Goal: Task Accomplishment & Management: Manage account settings

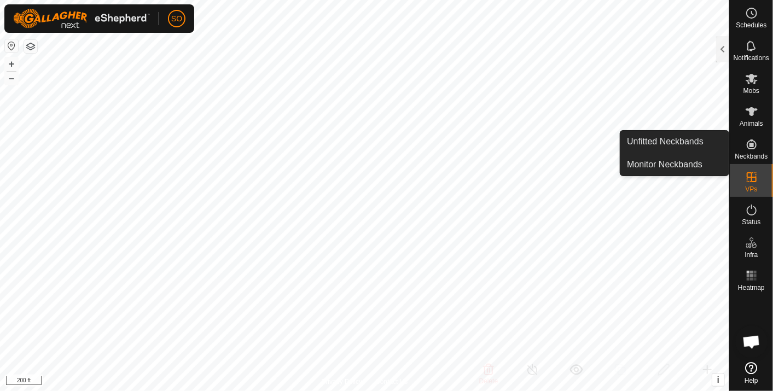
scroll to position [7900, 0]
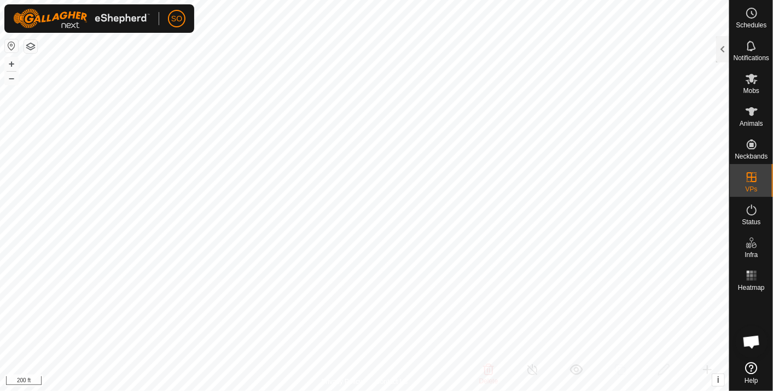
click at [725, 44] on div at bounding box center [722, 49] width 13 height 26
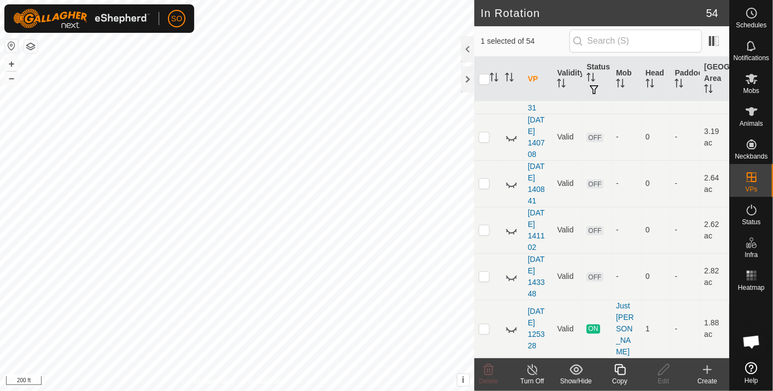
scroll to position [1985, 0]
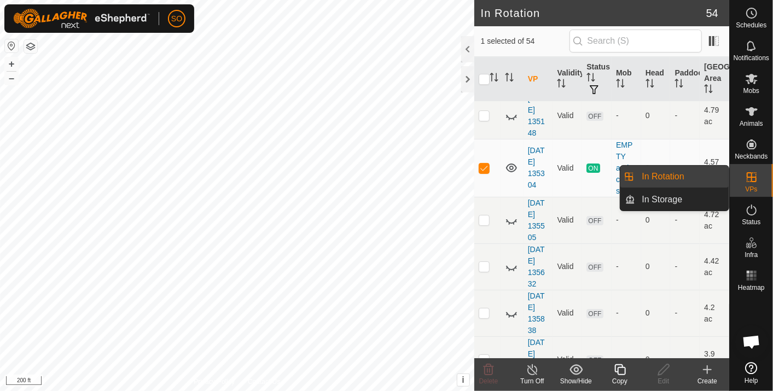
click at [684, 169] on link "In Rotation" at bounding box center [683, 177] width 94 height 22
click at [661, 175] on link "In Rotation" at bounding box center [683, 177] width 94 height 22
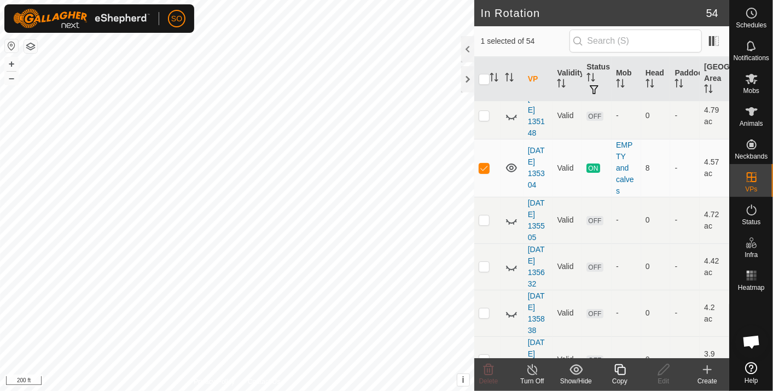
click at [710, 367] on icon at bounding box center [707, 369] width 13 height 13
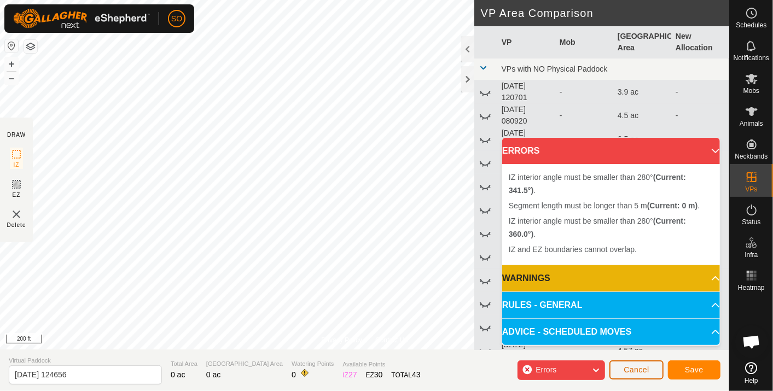
click at [637, 371] on span "Cancel" at bounding box center [637, 370] width 26 height 9
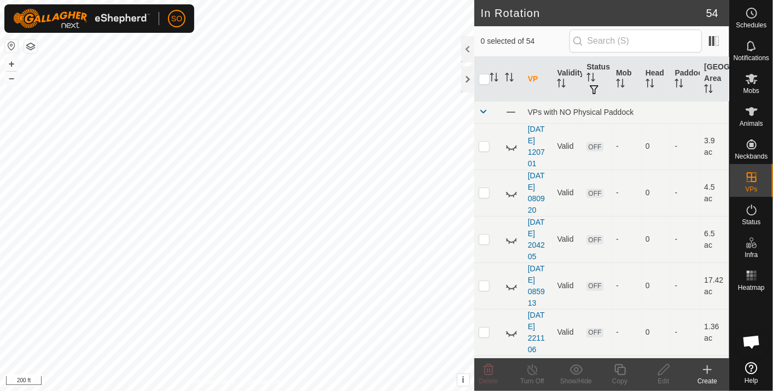
click at [709, 368] on icon at bounding box center [707, 369] width 13 height 13
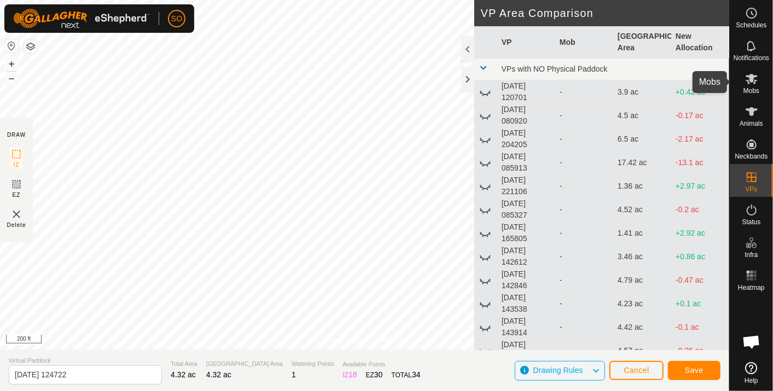
click at [749, 81] on icon at bounding box center [751, 78] width 13 height 13
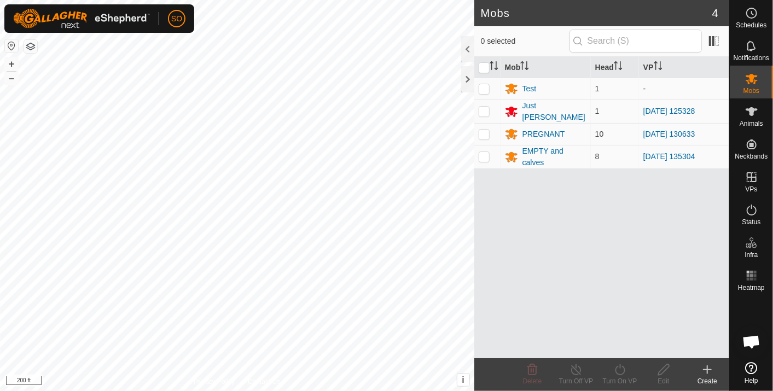
click at [483, 152] on p-checkbox at bounding box center [484, 156] width 11 height 9
checkbox input "true"
click at [617, 366] on icon at bounding box center [621, 369] width 14 height 13
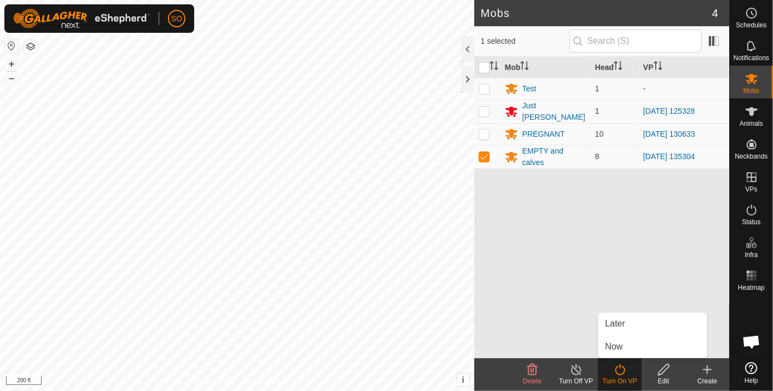
click at [624, 346] on link "Now" at bounding box center [653, 347] width 108 height 22
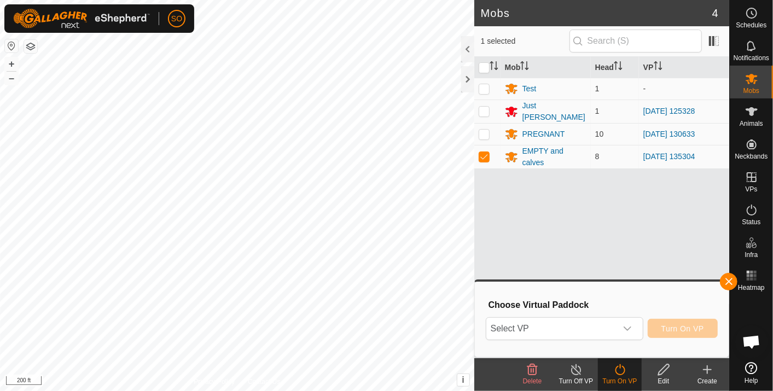
click at [634, 323] on div "dropdown trigger" at bounding box center [628, 329] width 22 height 22
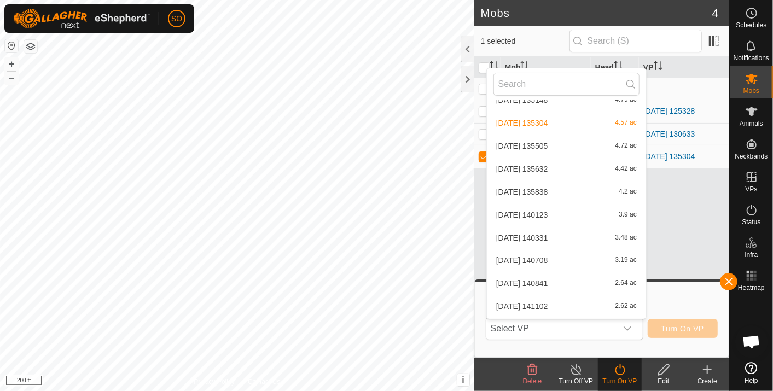
scroll to position [1045, 0]
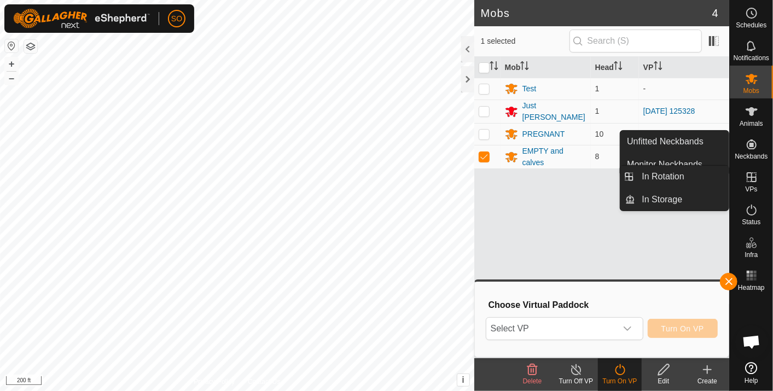
click at [749, 175] on icon at bounding box center [751, 177] width 13 height 13
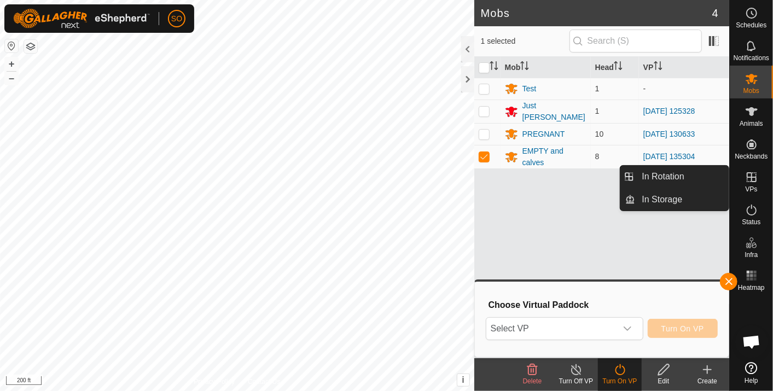
click at [674, 174] on link "In Rotation" at bounding box center [683, 177] width 94 height 22
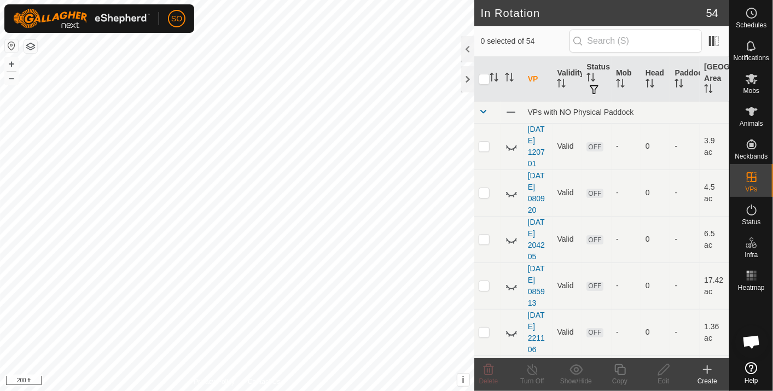
click at [709, 366] on icon at bounding box center [707, 369] width 13 height 13
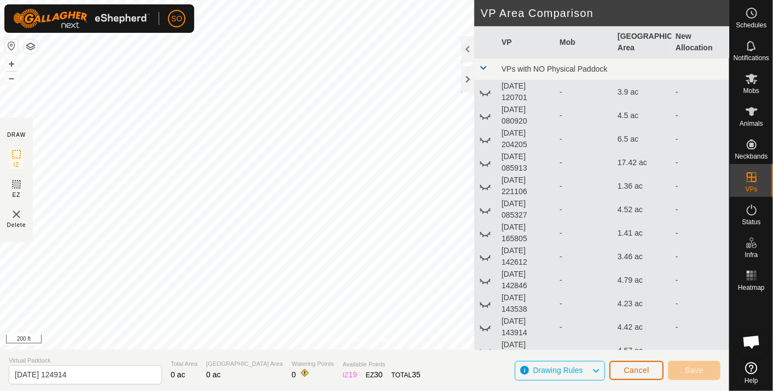
click at [633, 366] on span "Cancel" at bounding box center [637, 370] width 26 height 9
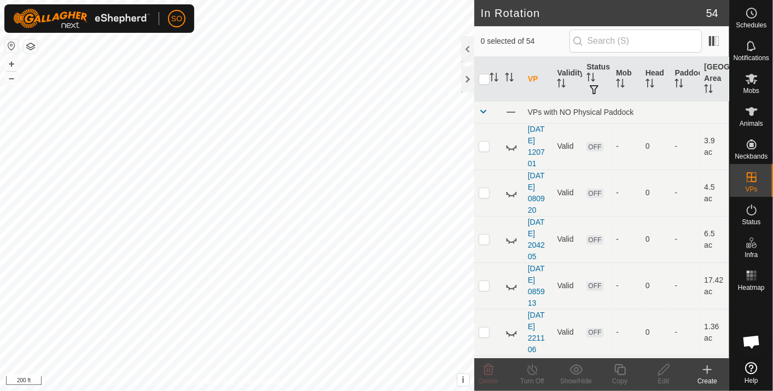
click at [710, 367] on icon at bounding box center [707, 369] width 13 height 13
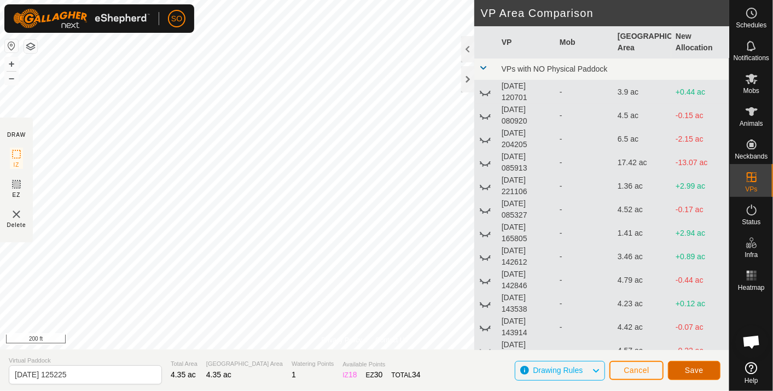
click at [692, 367] on span "Save" at bounding box center [694, 370] width 19 height 9
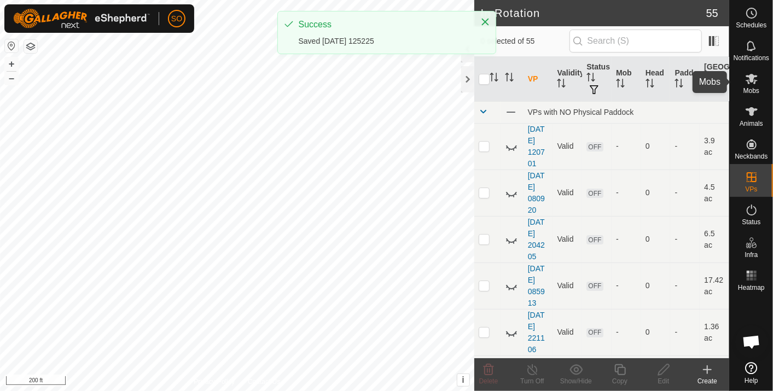
click at [754, 82] on icon at bounding box center [751, 78] width 13 height 13
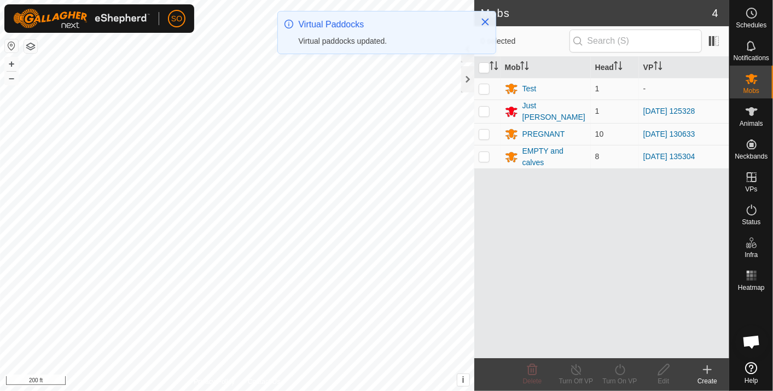
click at [483, 152] on p-checkbox at bounding box center [484, 156] width 11 height 9
checkbox input "true"
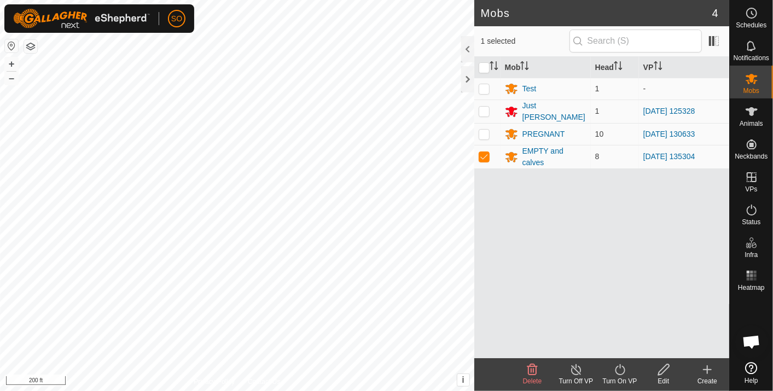
click at [622, 371] on icon at bounding box center [621, 369] width 14 height 13
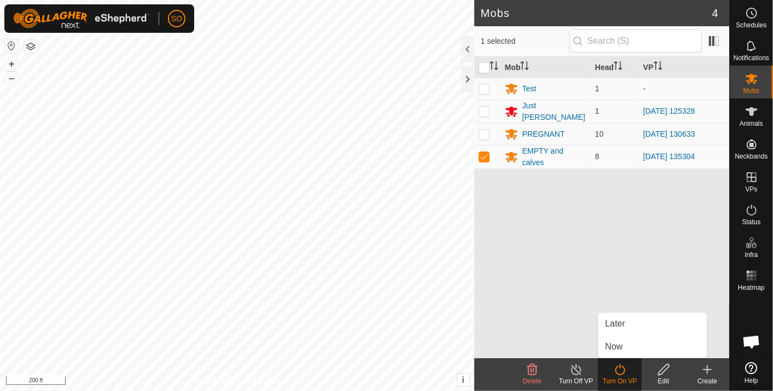
click at [619, 346] on link "Now" at bounding box center [653, 347] width 108 height 22
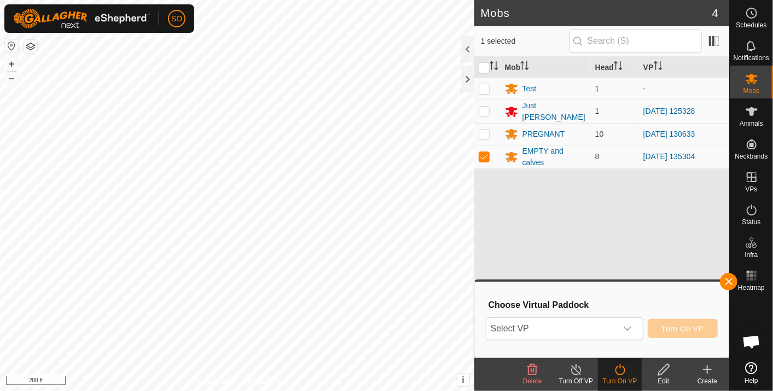
click at [631, 327] on icon "dropdown trigger" at bounding box center [627, 329] width 9 height 9
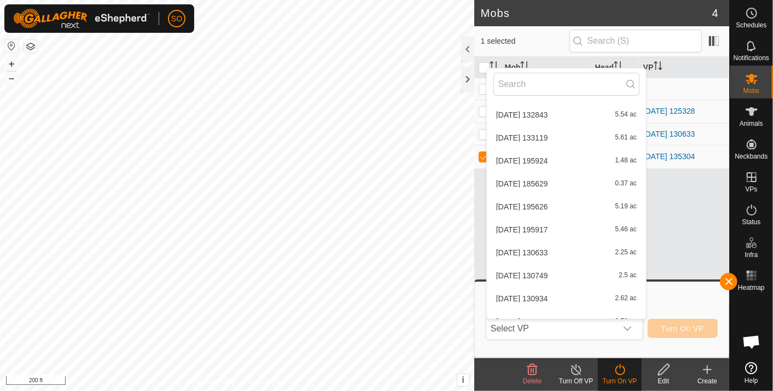
scroll to position [1068, 0]
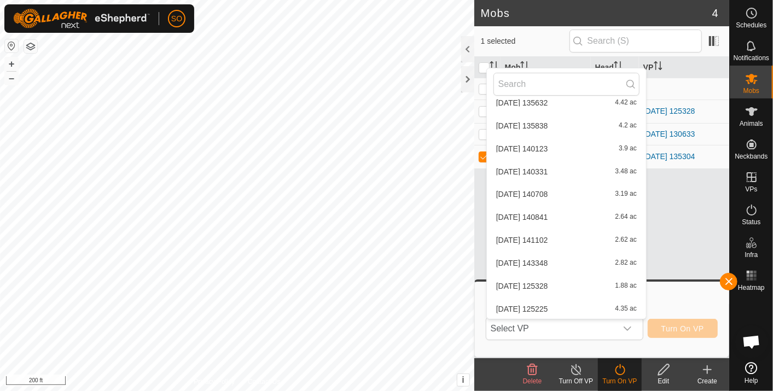
click at [550, 305] on li "2025-09-08 125225 4.35 ac" at bounding box center [566, 310] width 159 height 22
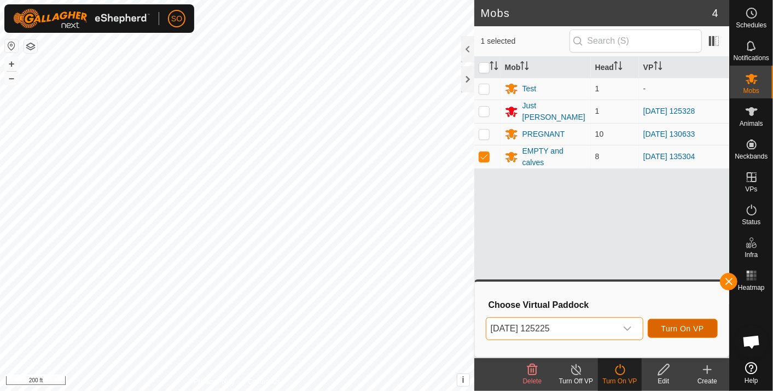
click at [686, 325] on span "Turn On VP" at bounding box center [683, 329] width 43 height 9
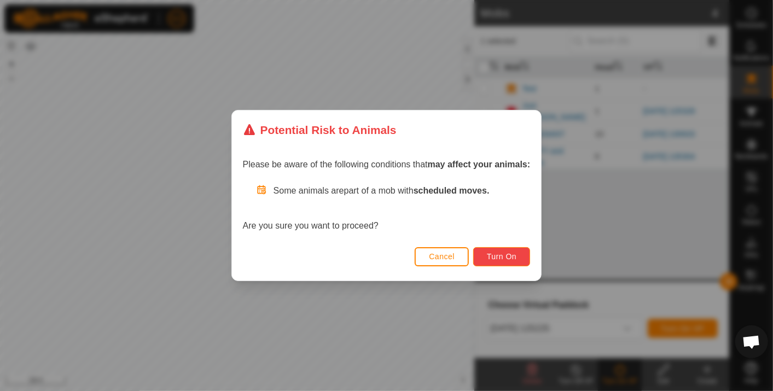
click at [499, 251] on button "Turn On" at bounding box center [501, 256] width 57 height 19
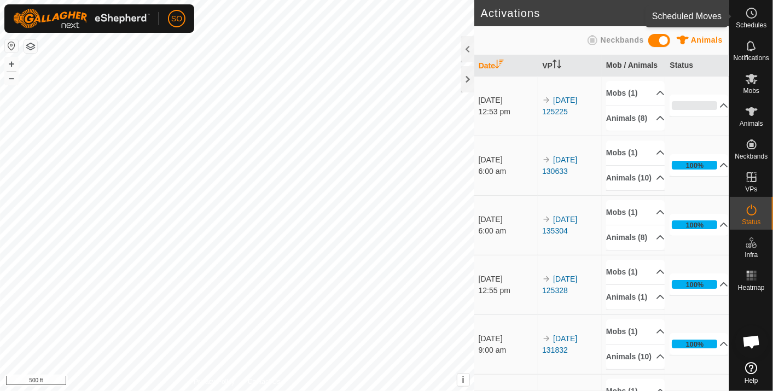
click at [754, 9] on circle at bounding box center [752, 13] width 10 height 10
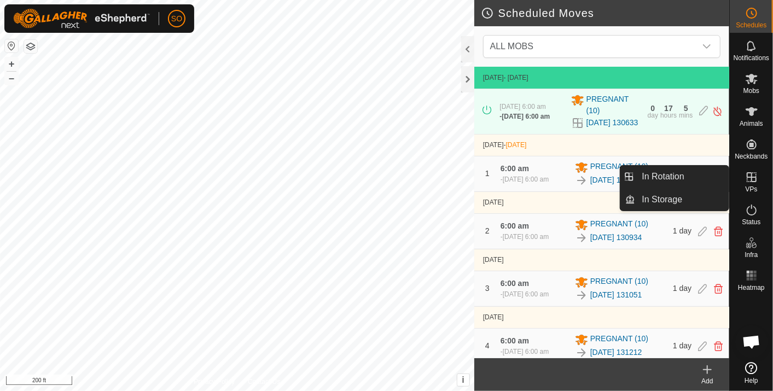
click at [693, 172] on link "In Rotation" at bounding box center [683, 177] width 94 height 22
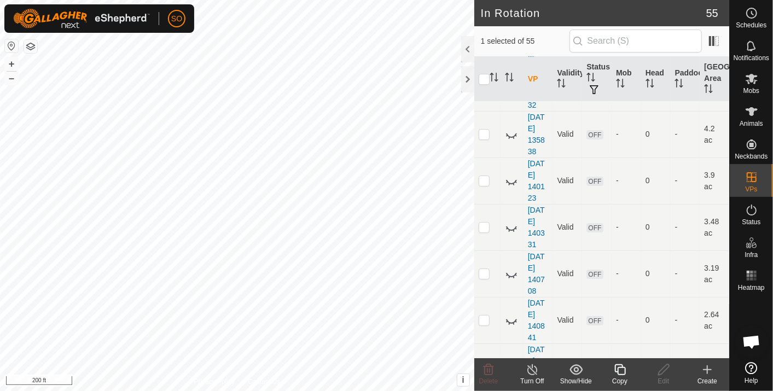
scroll to position [2339, 0]
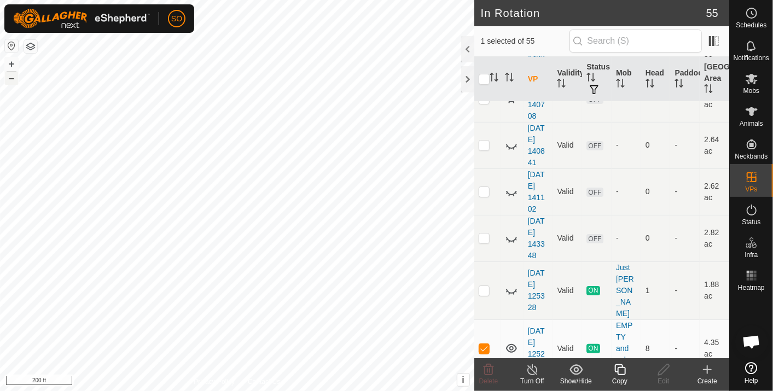
click at [8, 74] on button "–" at bounding box center [11, 78] width 13 height 13
click at [710, 369] on icon at bounding box center [707, 369] width 13 height 13
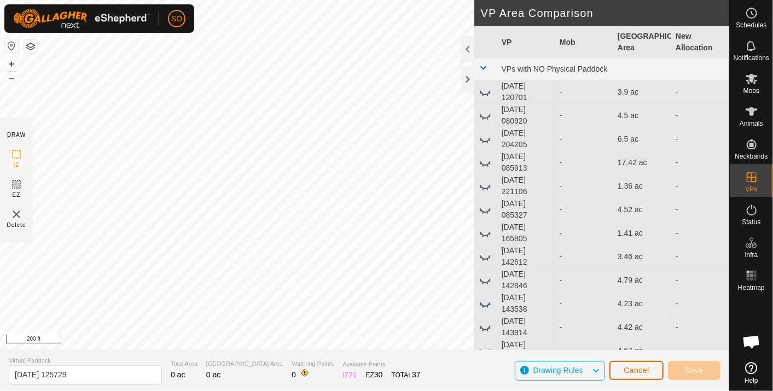
click at [637, 366] on button "Cancel" at bounding box center [637, 370] width 54 height 19
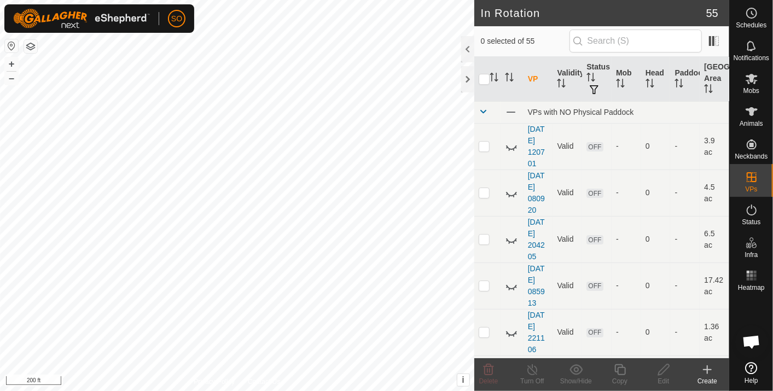
click at [708, 369] on icon at bounding box center [707, 369] width 13 height 13
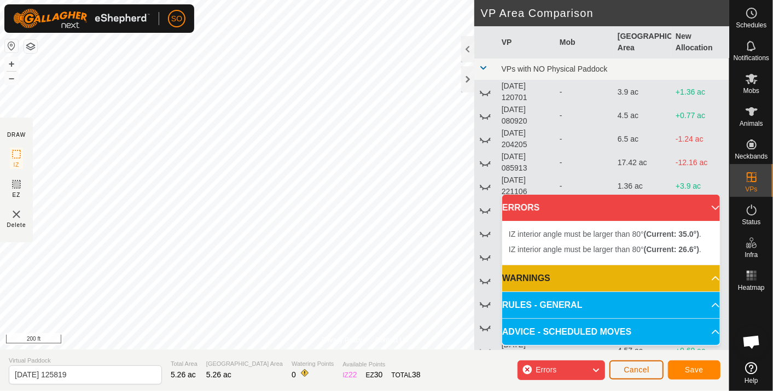
click at [639, 367] on span "Cancel" at bounding box center [637, 370] width 26 height 9
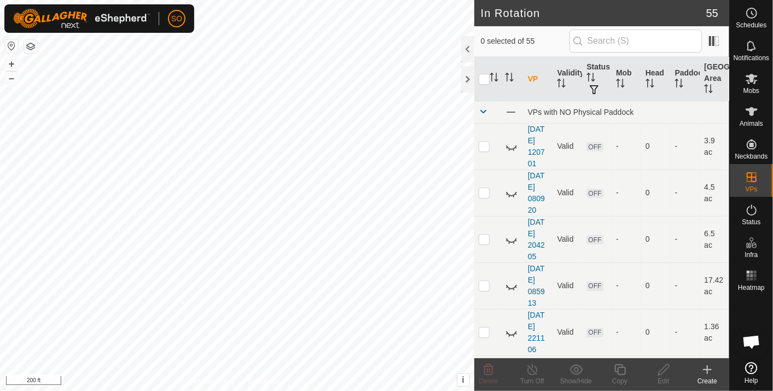
click at [709, 370] on icon at bounding box center [708, 370] width 8 height 0
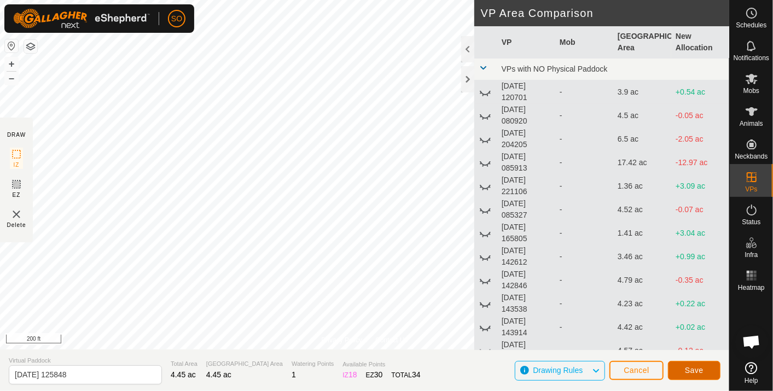
click at [702, 369] on span "Save" at bounding box center [694, 370] width 19 height 9
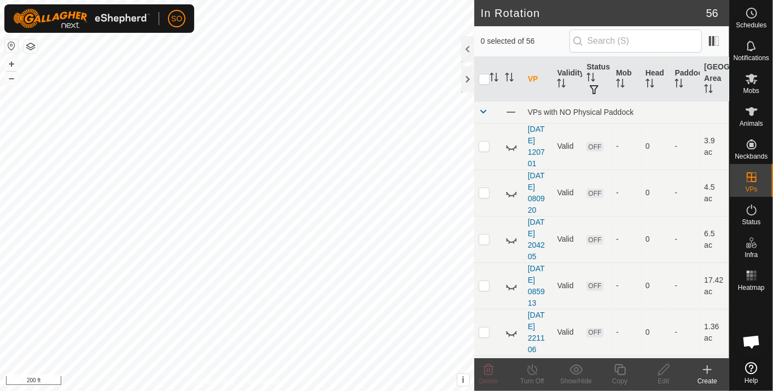
click at [709, 369] on icon at bounding box center [707, 369] width 13 height 13
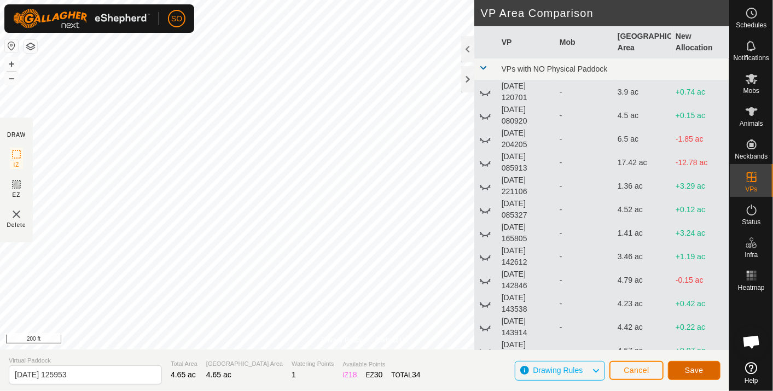
click at [696, 369] on span "Save" at bounding box center [694, 370] width 19 height 9
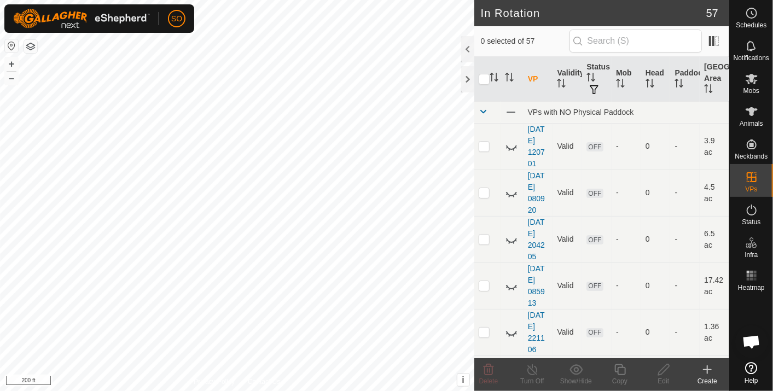
click at [708, 369] on icon at bounding box center [708, 370] width 0 height 8
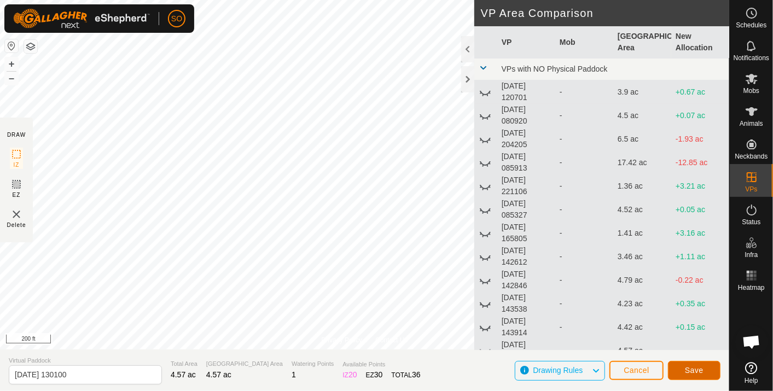
click at [691, 367] on span "Save" at bounding box center [694, 370] width 19 height 9
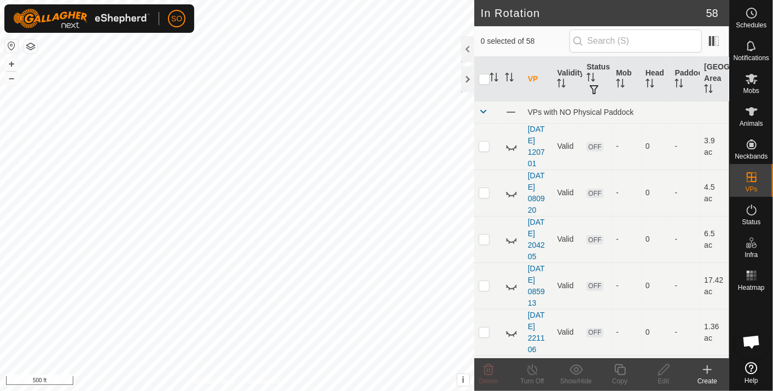
click at [708, 369] on icon at bounding box center [707, 369] width 13 height 13
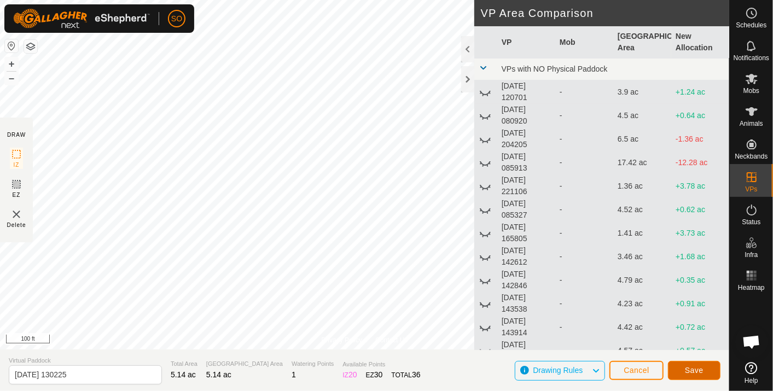
click at [696, 370] on span "Save" at bounding box center [694, 370] width 19 height 9
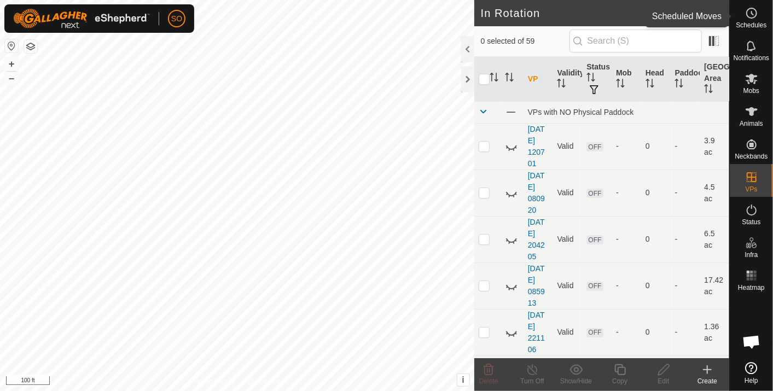
click at [753, 15] on icon at bounding box center [751, 13] width 13 height 13
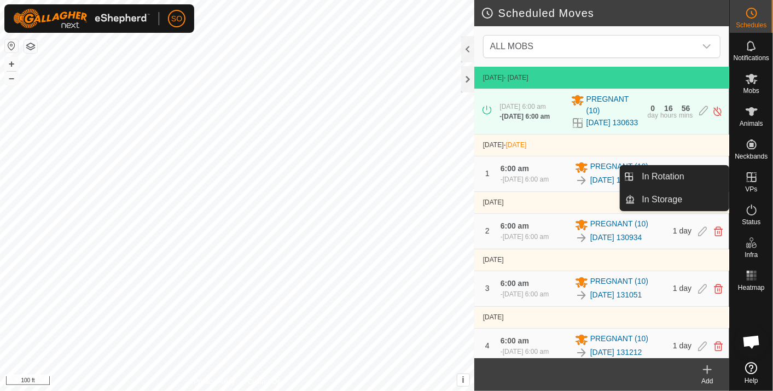
click at [691, 174] on link "In Rotation" at bounding box center [683, 177] width 94 height 22
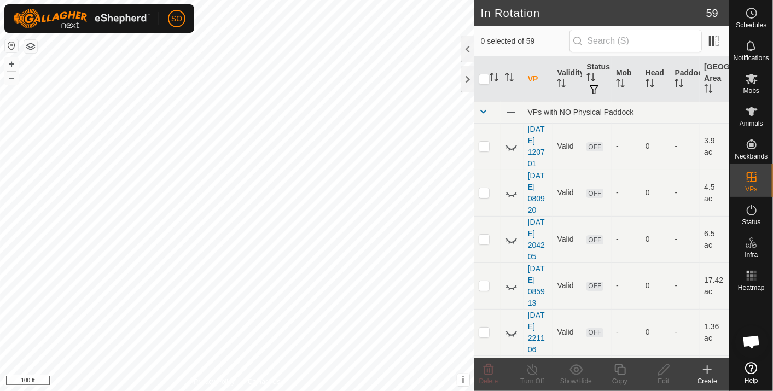
click at [709, 365] on icon at bounding box center [707, 369] width 13 height 13
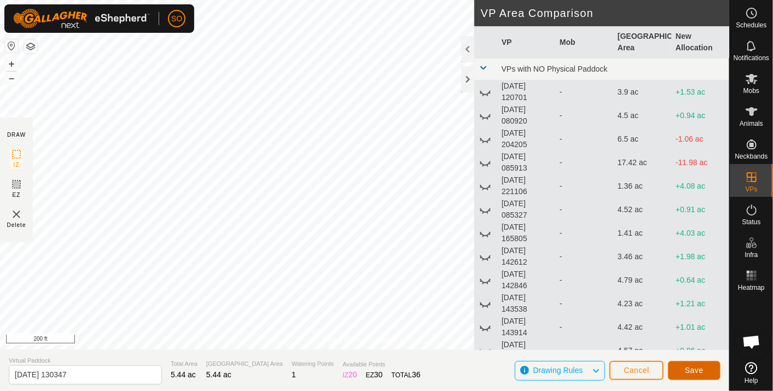
click at [701, 365] on button "Save" at bounding box center [694, 370] width 53 height 19
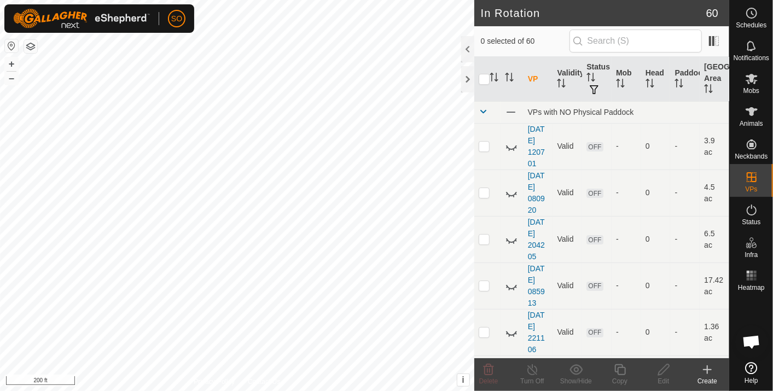
click at [710, 367] on icon at bounding box center [707, 369] width 13 height 13
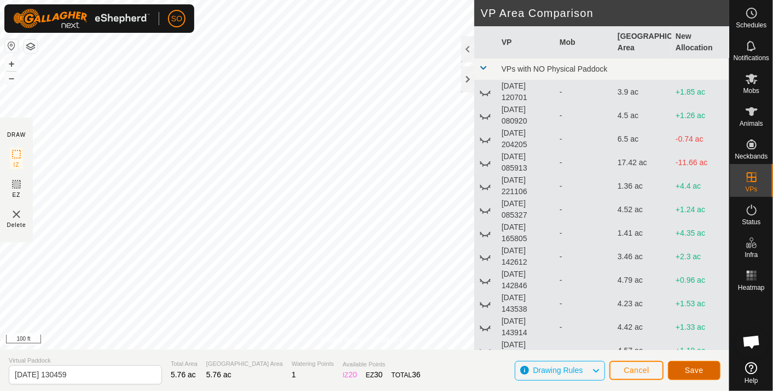
click at [696, 372] on span "Save" at bounding box center [694, 370] width 19 height 9
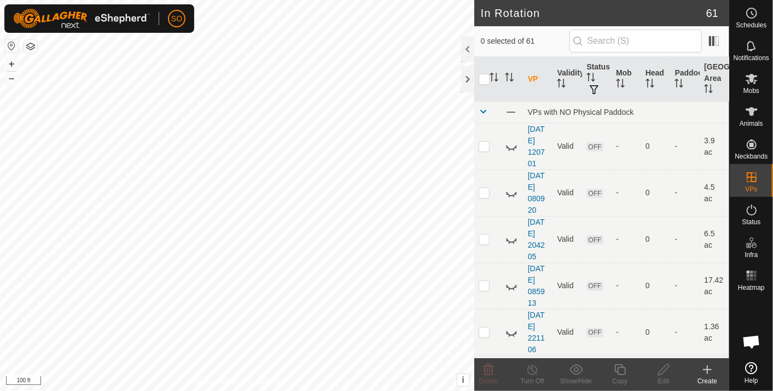
click at [708, 366] on icon at bounding box center [708, 370] width 0 height 8
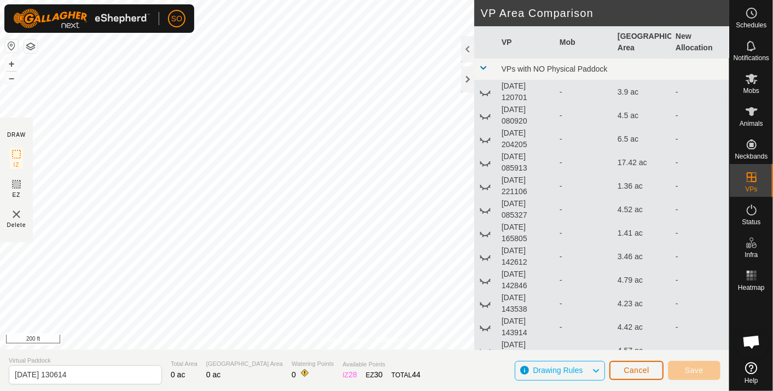
click at [640, 368] on span "Cancel" at bounding box center [637, 370] width 26 height 9
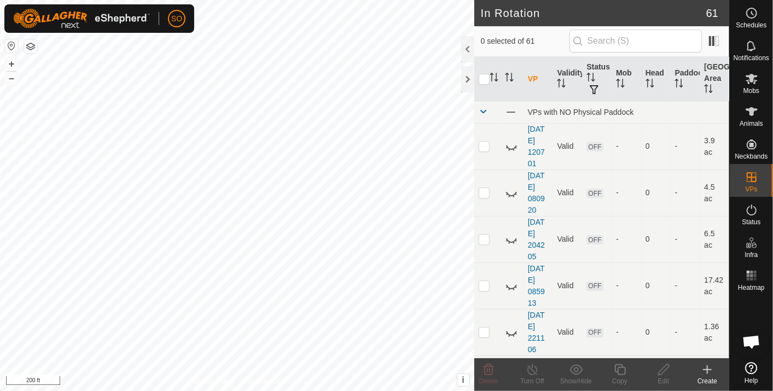
click at [707, 370] on icon at bounding box center [708, 370] width 8 height 0
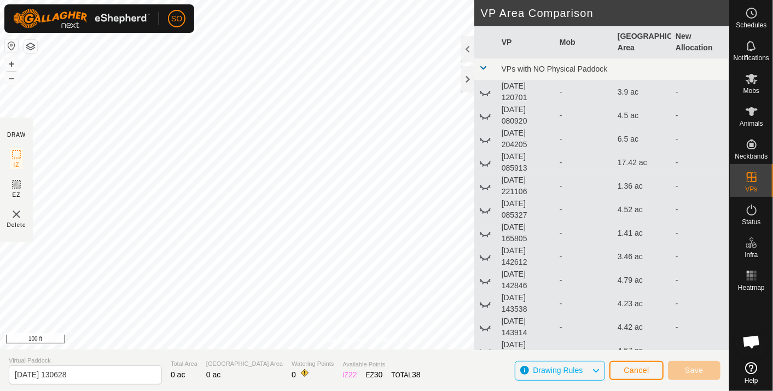
click at [93, 26] on div "SO Schedules Notifications Mobs Animals Neckbands VPs Status Infra Heatmap Help…" at bounding box center [386, 195] width 773 height 391
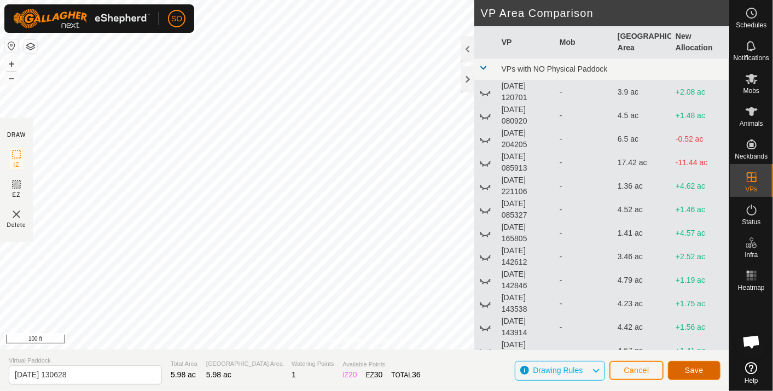
click at [707, 374] on button "Save" at bounding box center [694, 370] width 53 height 19
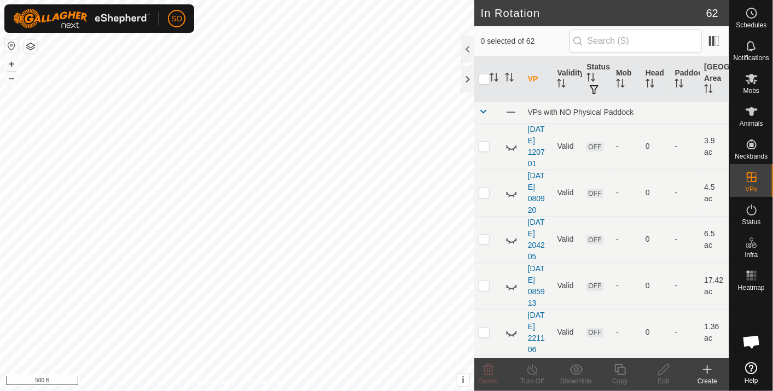
click at [708, 369] on icon at bounding box center [708, 370] width 0 height 8
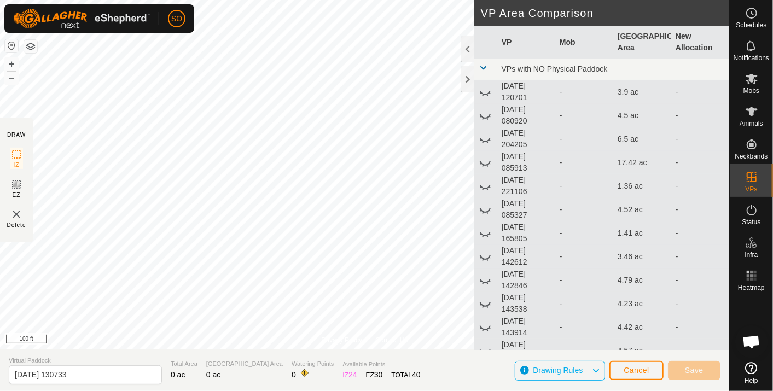
click at [490, 129] on div "Privacy Policy Contact Us + – ⇧ i This application includes HERE Maps. © 2024 H…" at bounding box center [365, 195] width 730 height 391
click at [162, 31] on div "SO Schedules Notifications Mobs Animals Neckbands VPs Status Infra Heatmap Help…" at bounding box center [386, 195] width 773 height 391
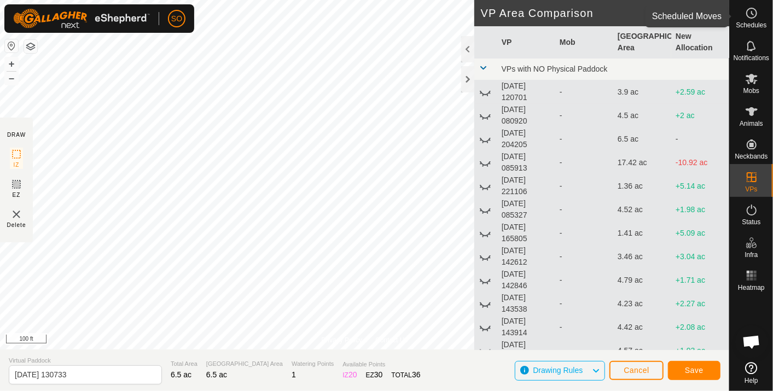
click at [754, 11] on icon at bounding box center [751, 13] width 13 height 13
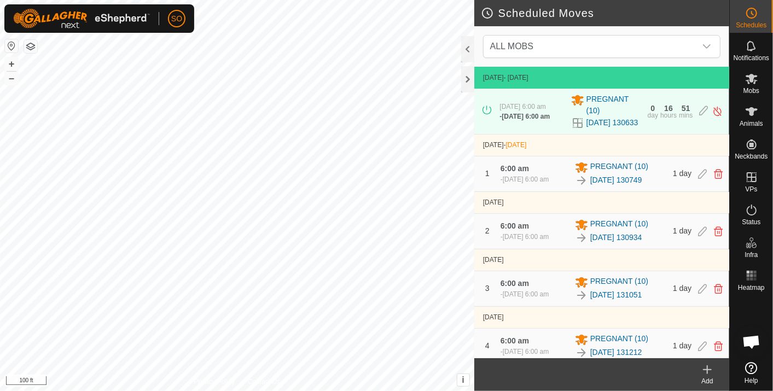
click at [709, 367] on icon at bounding box center [707, 369] width 13 height 13
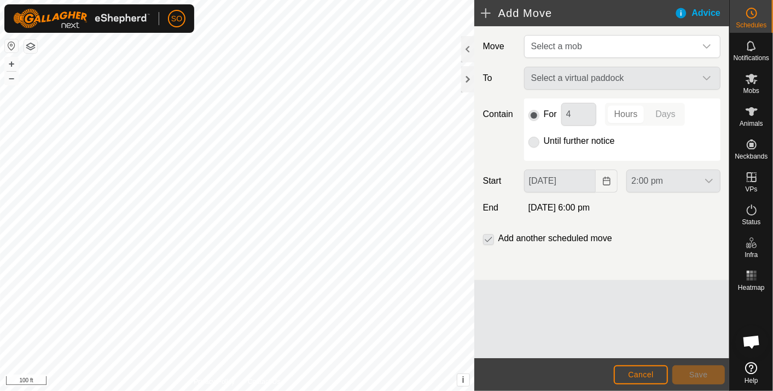
click at [707, 44] on icon "dropdown trigger" at bounding box center [707, 46] width 9 height 9
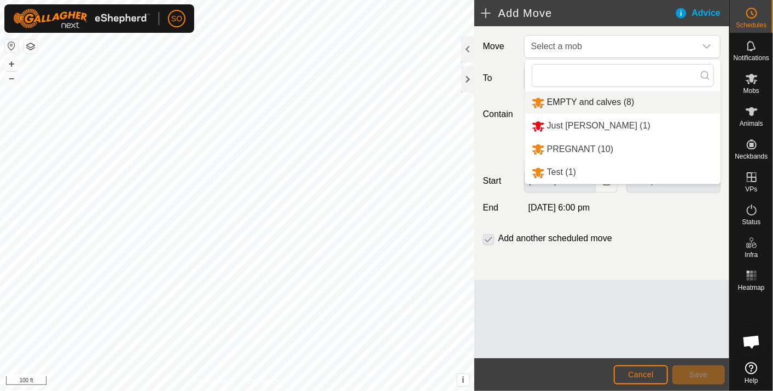
click at [540, 99] on li "EMPTY and calves (8)" at bounding box center [622, 102] width 195 height 22
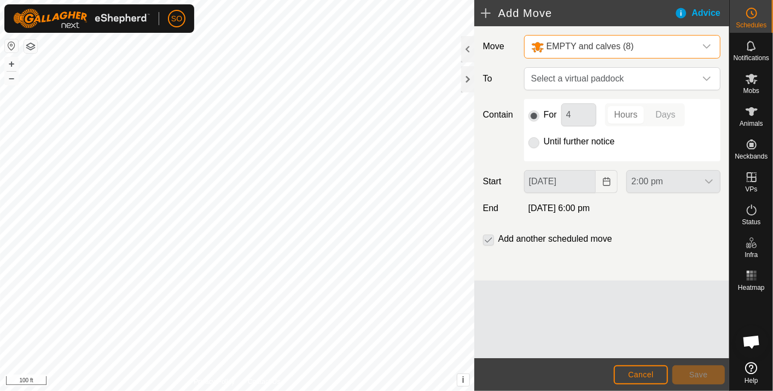
click at [707, 77] on icon "dropdown trigger" at bounding box center [707, 78] width 9 height 9
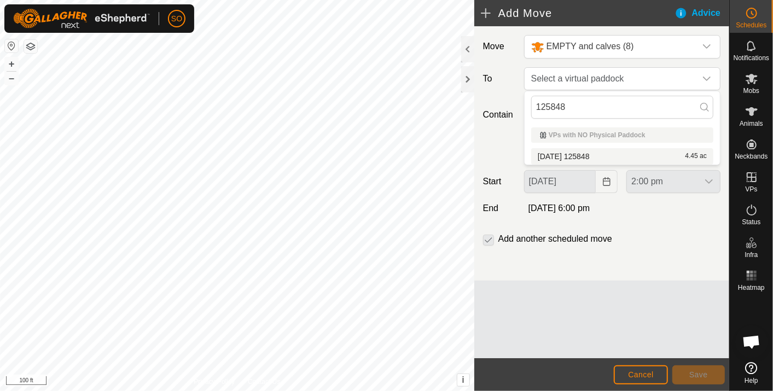
type input "125848"
click at [595, 153] on li "[DATE] 125848 4.45 ac" at bounding box center [622, 156] width 182 height 16
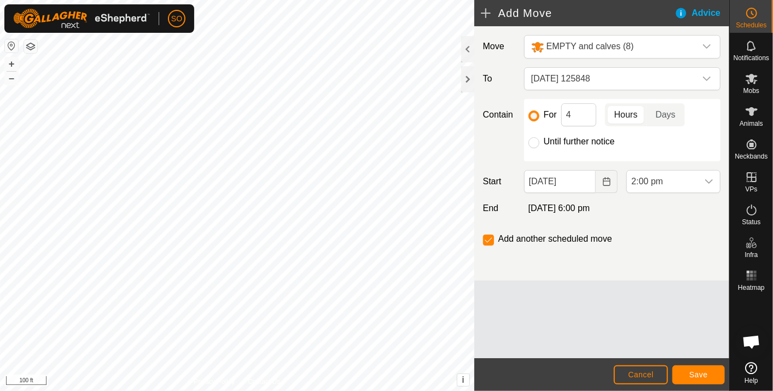
click at [533, 139] on input "Until further notice" at bounding box center [534, 142] width 11 height 11
radio input "true"
checkbox input "false"
click at [606, 178] on icon "Choose Date" at bounding box center [606, 181] width 7 height 9
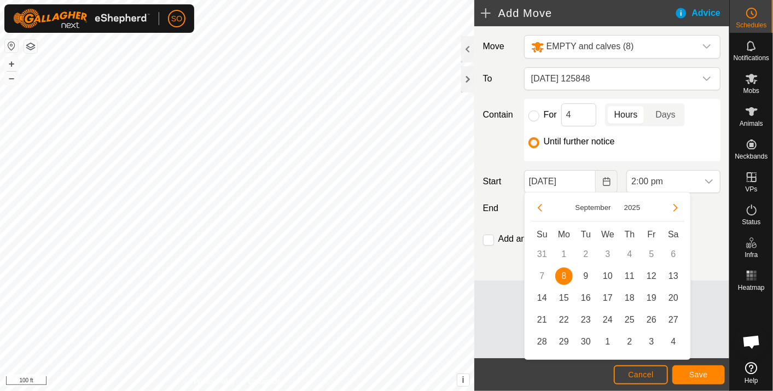
click at [588, 275] on span "9" at bounding box center [586, 277] width 18 height 18
type input "[DATE]"
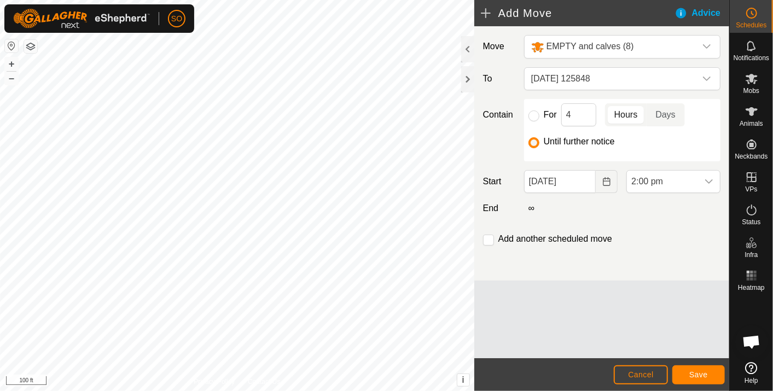
click at [712, 181] on icon "dropdown trigger" at bounding box center [710, 182] width 8 height 4
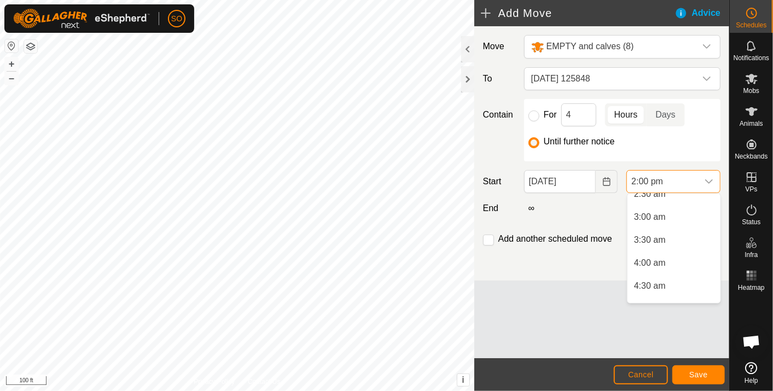
scroll to position [186, 0]
click at [652, 288] on li "6:00 am" at bounding box center [674, 293] width 93 height 22
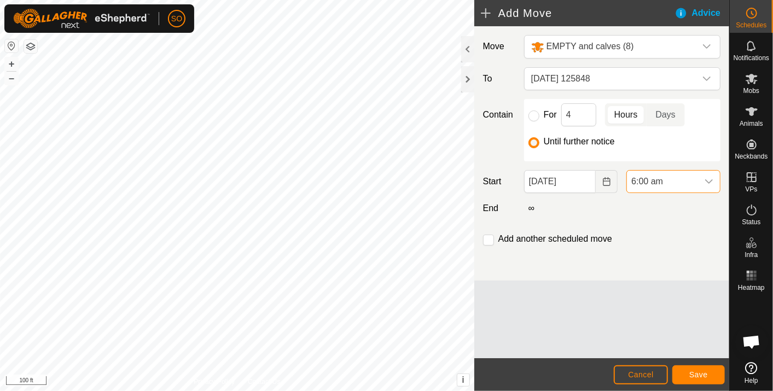
scroll to position [556, 0]
click at [703, 376] on span "Save" at bounding box center [699, 375] width 19 height 9
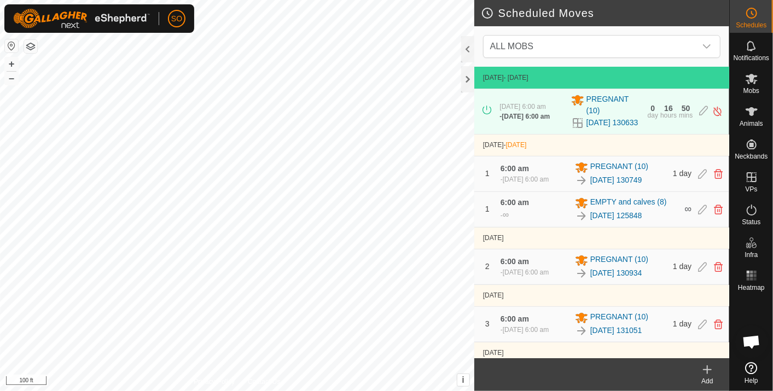
click at [710, 367] on icon at bounding box center [707, 369] width 13 height 13
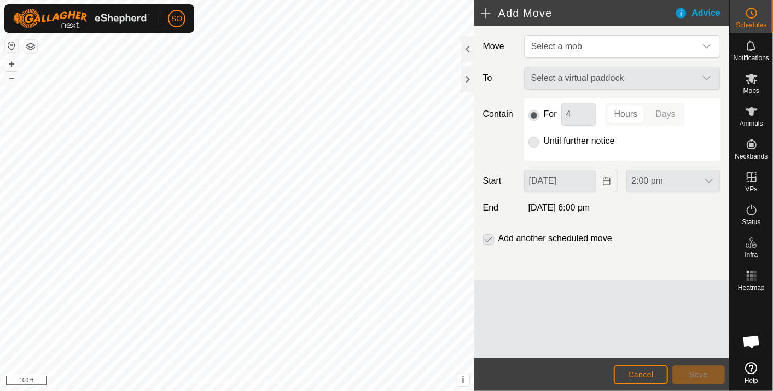
click at [710, 45] on icon "dropdown trigger" at bounding box center [707, 46] width 8 height 4
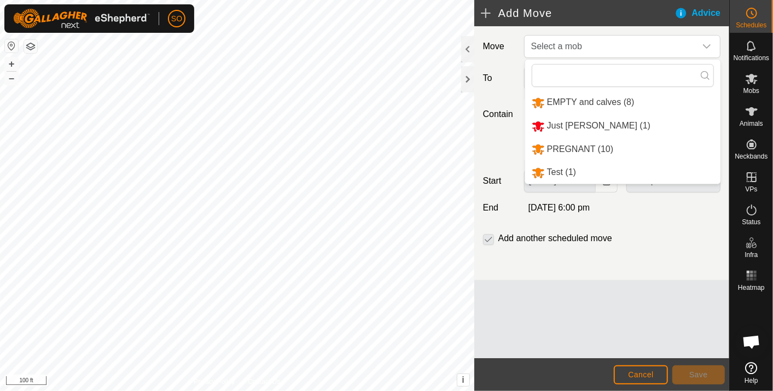
click at [571, 95] on li "EMPTY and calves (8)" at bounding box center [622, 102] width 195 height 22
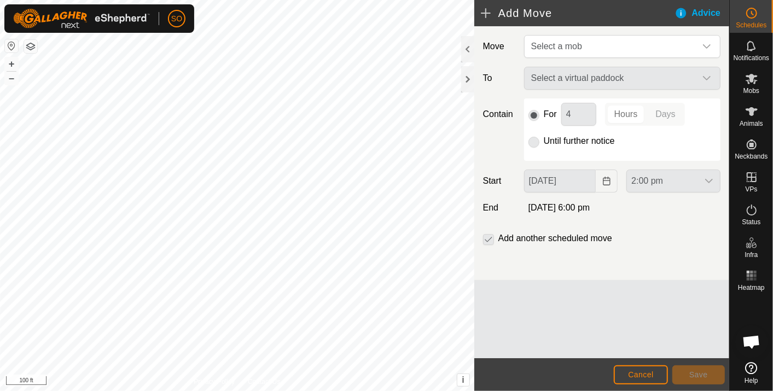
type input "[DATE]"
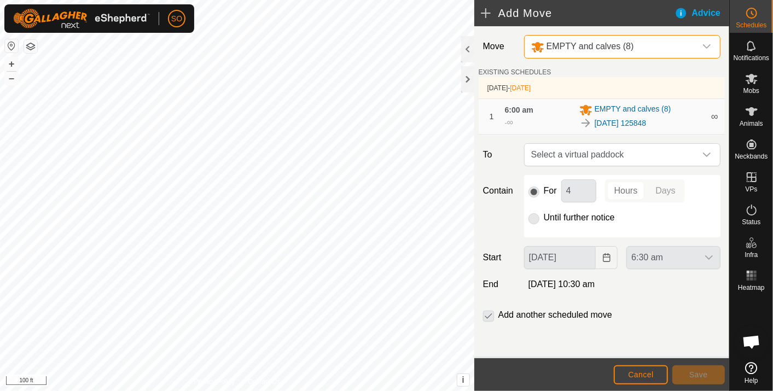
click at [708, 151] on icon "dropdown trigger" at bounding box center [707, 155] width 9 height 9
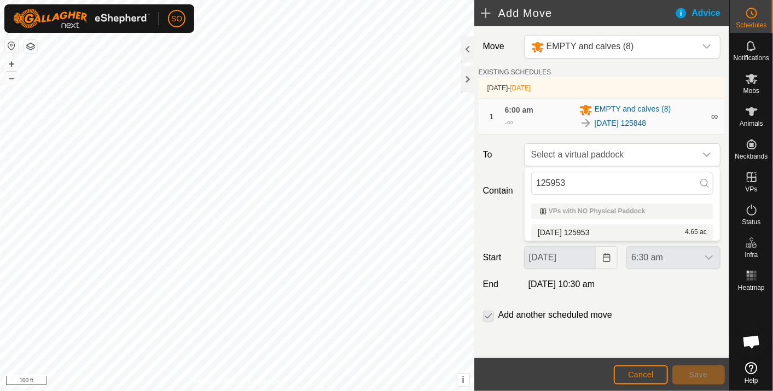
type input "125953"
click at [596, 228] on li "[DATE] 125953 4.65 ac" at bounding box center [622, 232] width 182 height 16
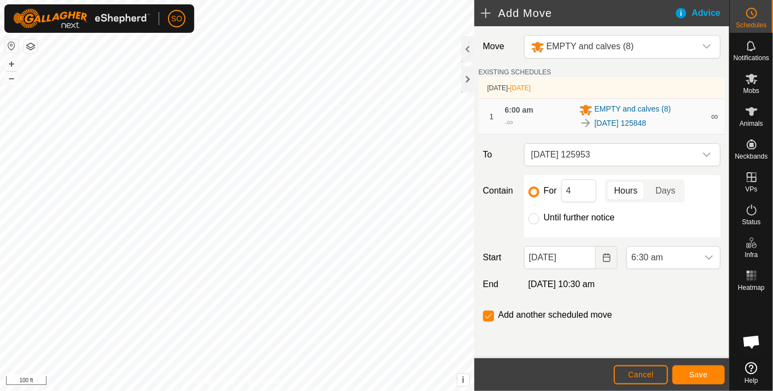
click at [536, 218] on input "Until further notice" at bounding box center [534, 218] width 11 height 11
radio input "true"
checkbox input "false"
click at [610, 253] on icon "Choose Date" at bounding box center [606, 257] width 7 height 9
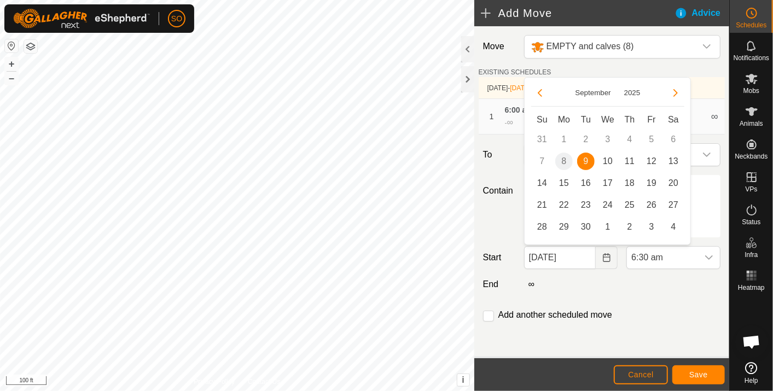
click at [609, 159] on span "10" at bounding box center [608, 162] width 18 height 18
type input "[DATE]"
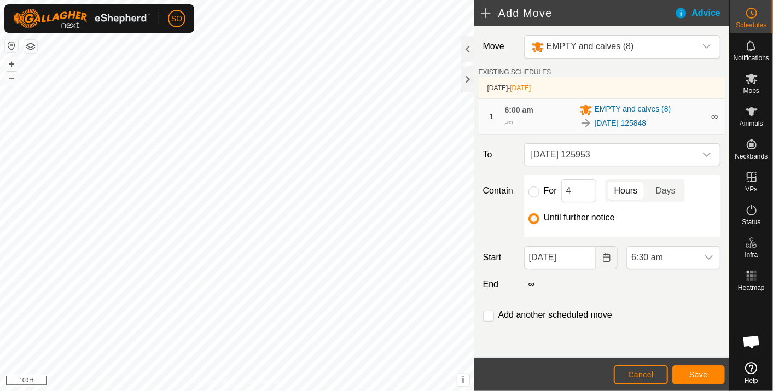
click at [712, 255] on icon "dropdown trigger" at bounding box center [709, 257] width 9 height 9
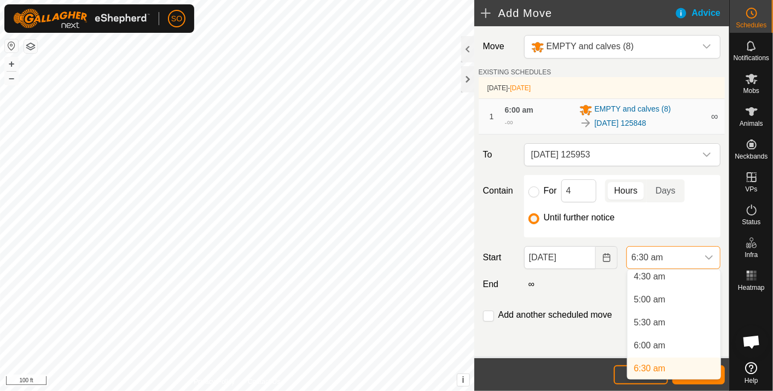
scroll to position [206, 0]
click at [663, 345] on li "6:00 am" at bounding box center [674, 350] width 93 height 22
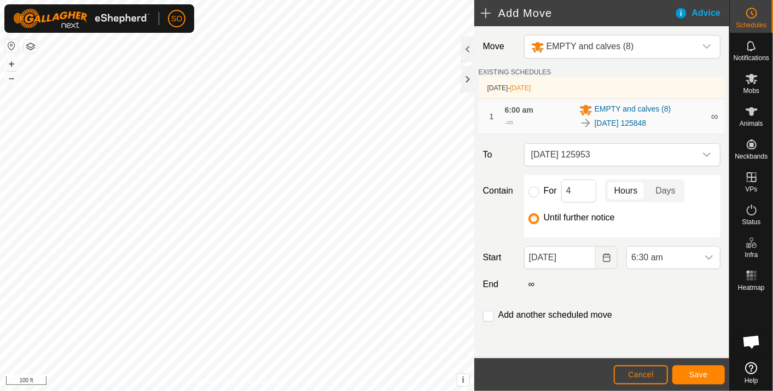
scroll to position [211, 0]
click at [698, 372] on span "Save" at bounding box center [699, 375] width 19 height 9
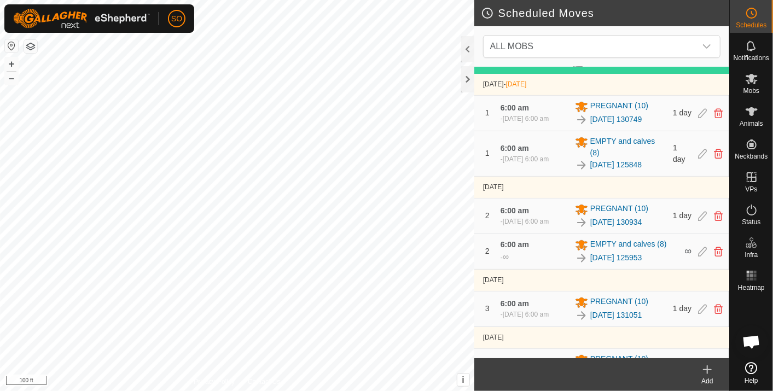
scroll to position [122, 0]
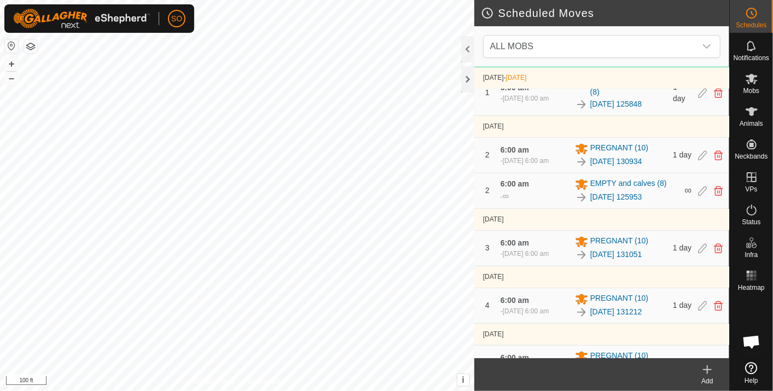
click at [712, 367] on icon at bounding box center [707, 369] width 13 height 13
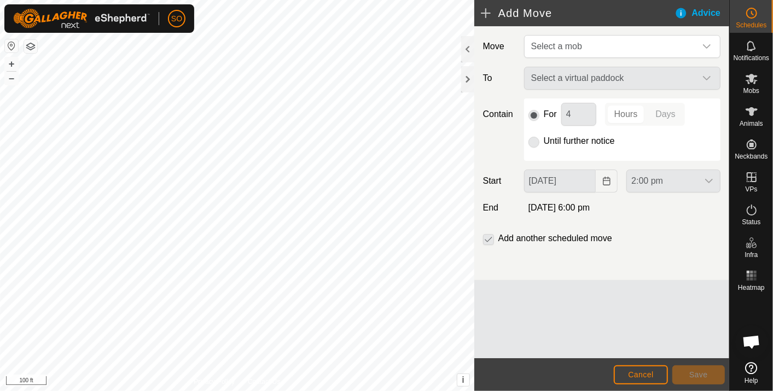
click at [706, 43] on icon "dropdown trigger" at bounding box center [707, 46] width 9 height 9
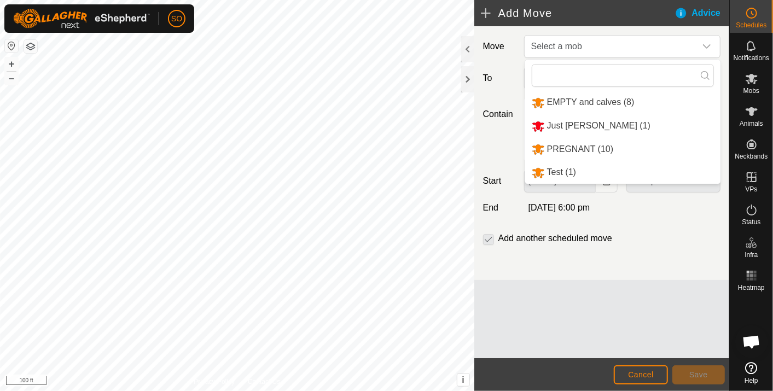
click at [603, 100] on li "EMPTY and calves (8)" at bounding box center [622, 102] width 195 height 22
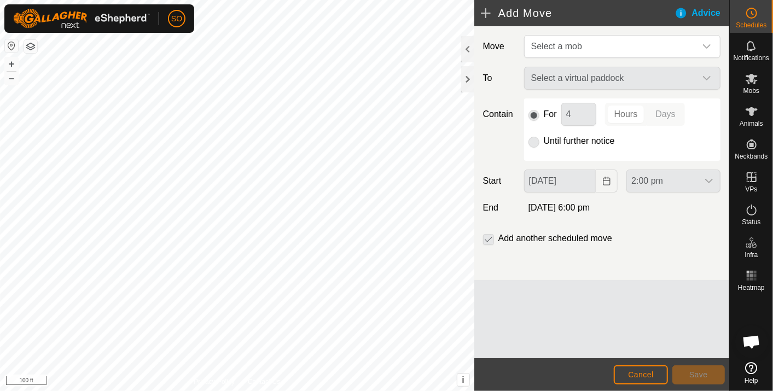
type input "[DATE]"
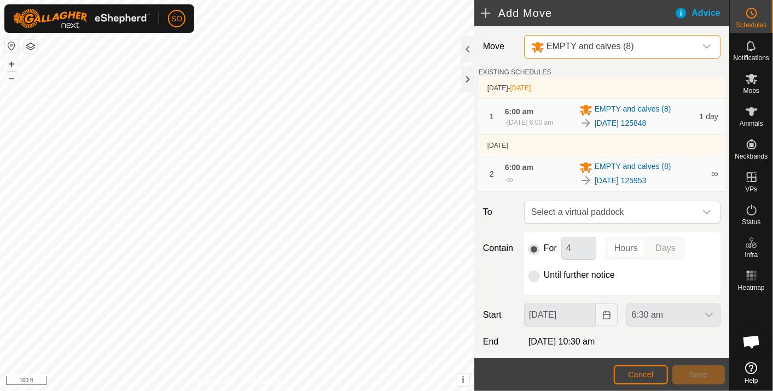
click at [703, 214] on icon "dropdown trigger" at bounding box center [707, 212] width 9 height 9
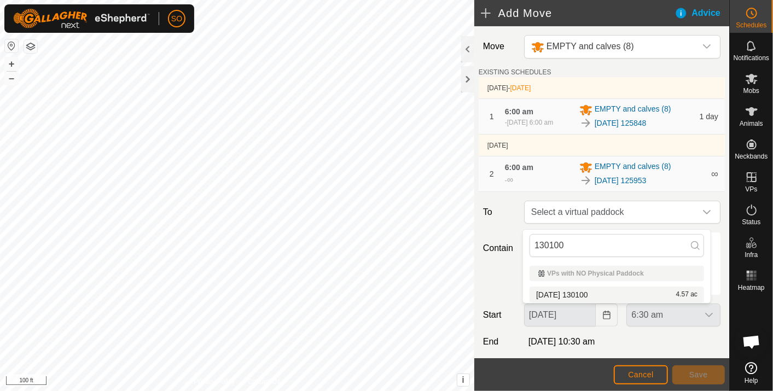
type input "130100"
click at [584, 290] on li "[DATE] 130100 4.57 ac" at bounding box center [617, 295] width 175 height 16
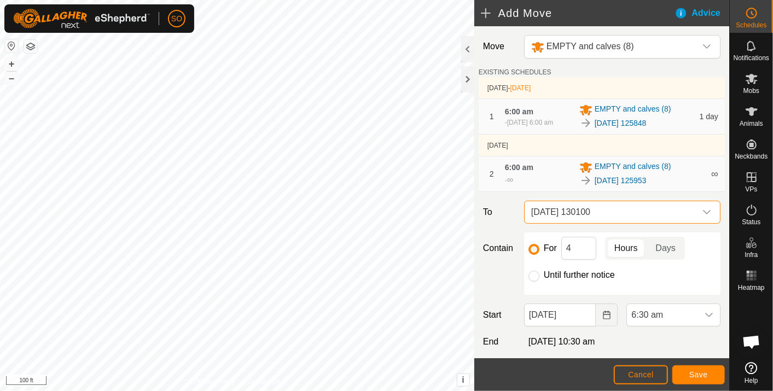
click at [534, 280] on input "Until further notice" at bounding box center [534, 276] width 11 height 11
radio input "true"
checkbox input "false"
click at [605, 317] on icon "Choose Date" at bounding box center [607, 315] width 9 height 9
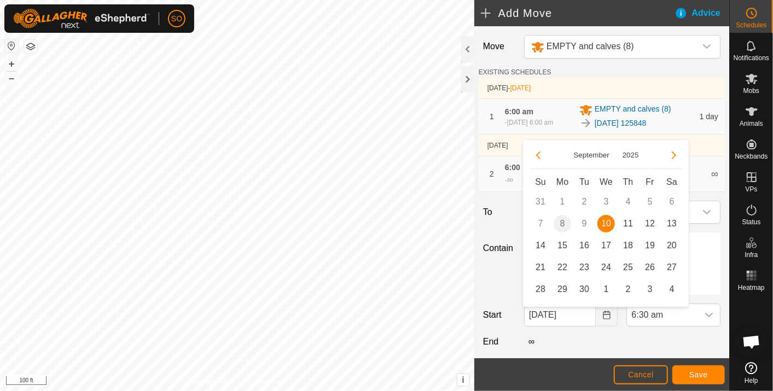
click at [628, 223] on span "11" at bounding box center [629, 224] width 18 height 18
type input "[DATE]"
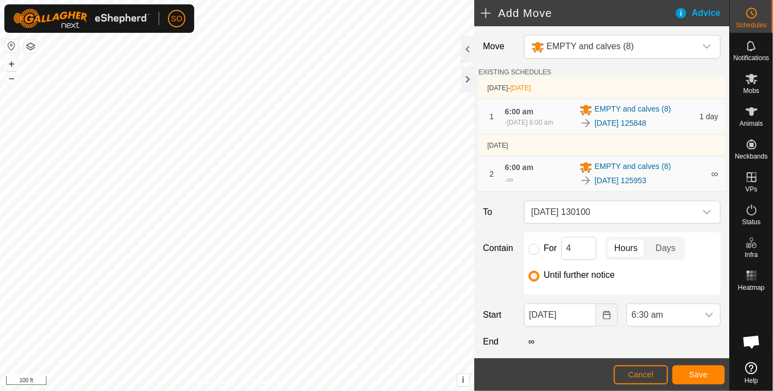
click at [705, 316] on icon "dropdown trigger" at bounding box center [709, 315] width 9 height 9
click at [707, 372] on span "Save" at bounding box center [699, 375] width 19 height 9
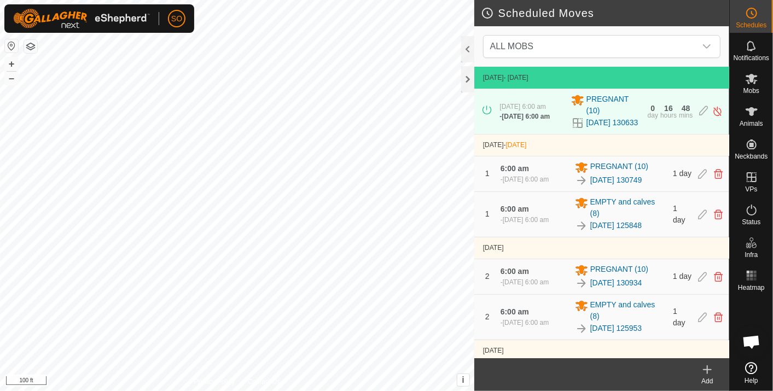
click at [707, 365] on icon at bounding box center [707, 369] width 13 height 13
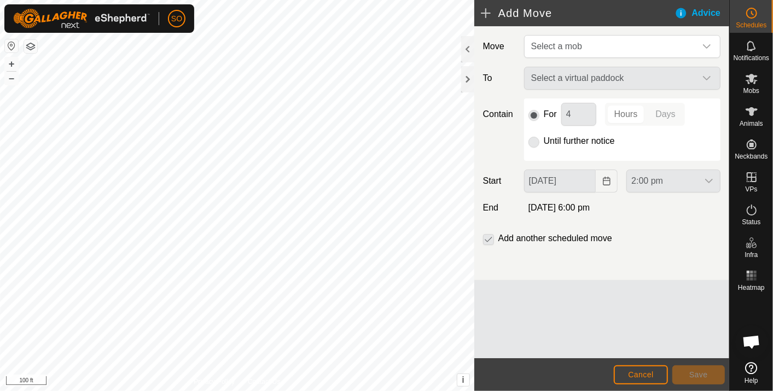
click at [711, 44] on icon "dropdown trigger" at bounding box center [707, 46] width 9 height 9
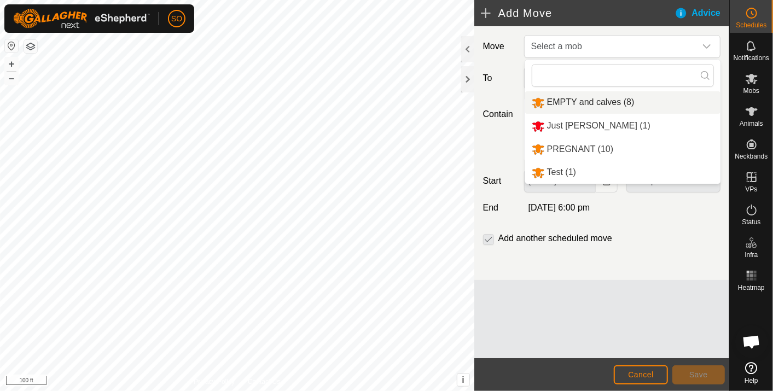
click at [574, 96] on li "EMPTY and calves (8)" at bounding box center [622, 102] width 195 height 22
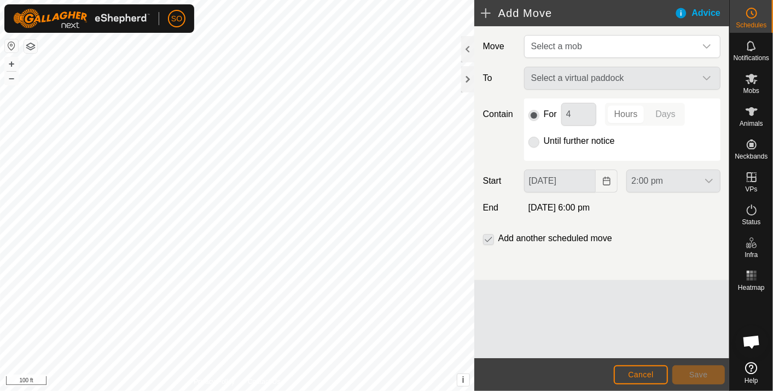
type input "[DATE]"
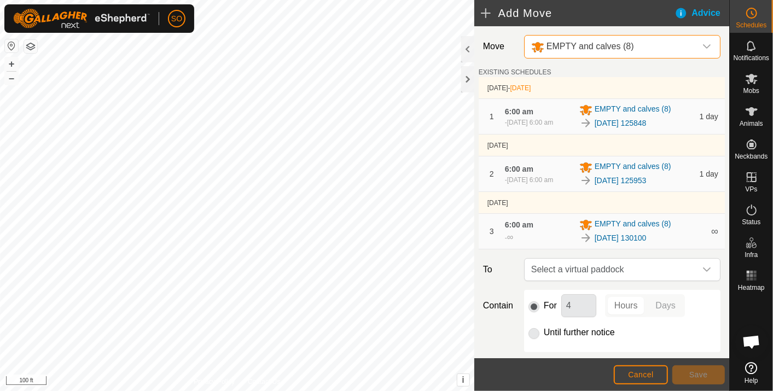
click at [660, 276] on span "Select a virtual paddock" at bounding box center [611, 270] width 169 height 22
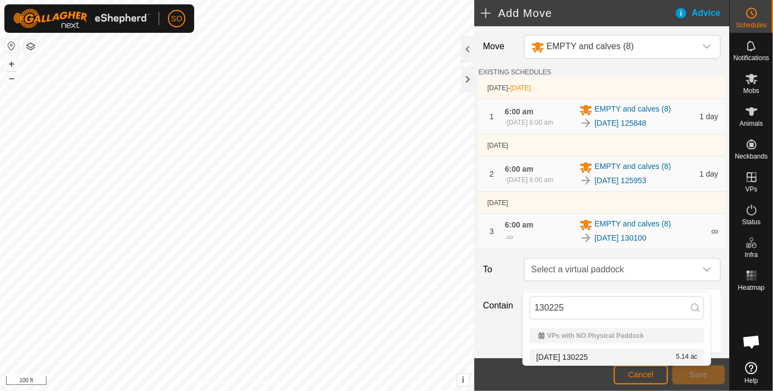
type input "130225"
click at [586, 355] on li "[DATE] [DATE] 5.14 ac" at bounding box center [617, 357] width 175 height 16
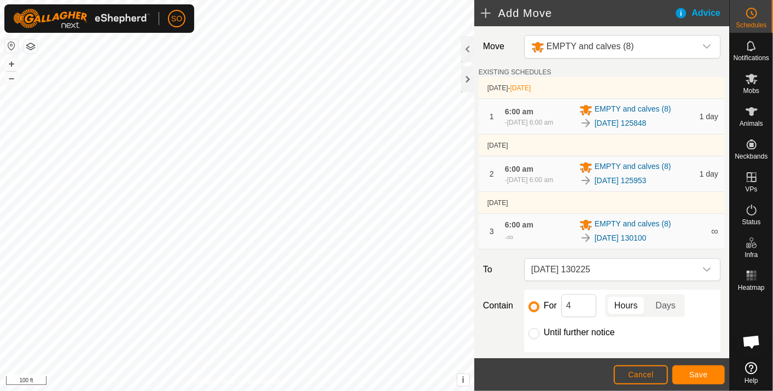
click at [535, 339] on input "Until further notice" at bounding box center [534, 333] width 11 height 11
radio input "true"
checkbox input "false"
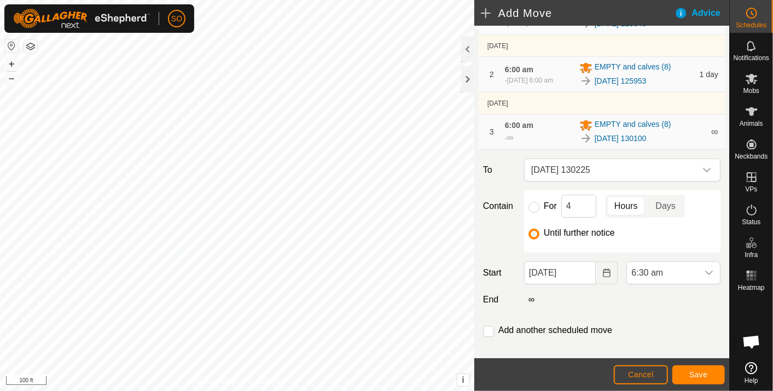
scroll to position [122, 0]
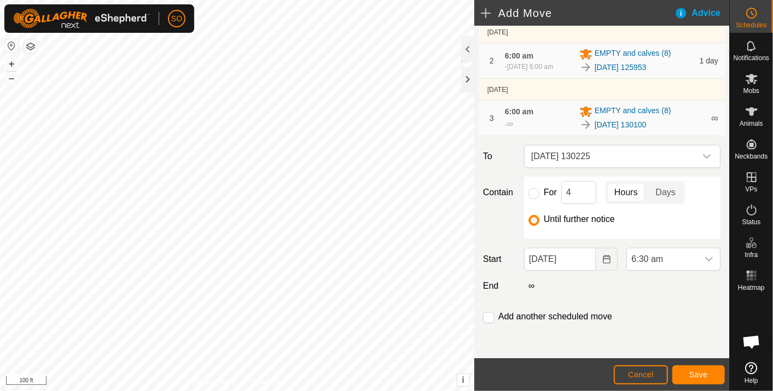
click at [606, 259] on button "Choose Date" at bounding box center [607, 259] width 22 height 23
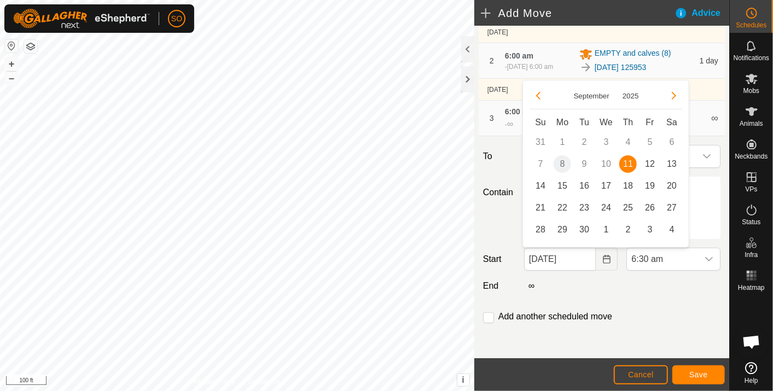
click at [654, 159] on span "12" at bounding box center [650, 164] width 18 height 18
type input "[DATE]"
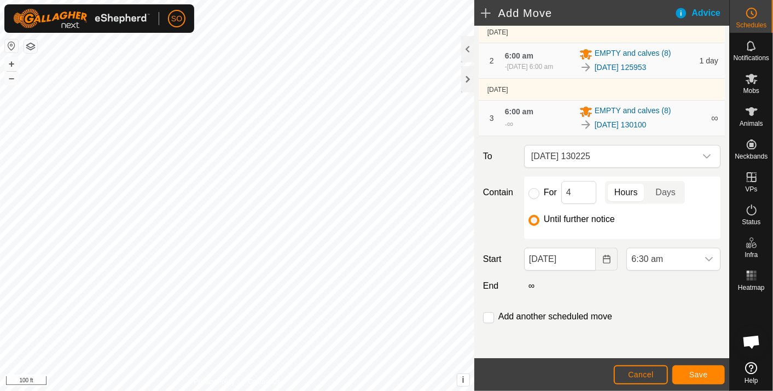
click at [698, 254] on div "dropdown trigger" at bounding box center [709, 259] width 22 height 22
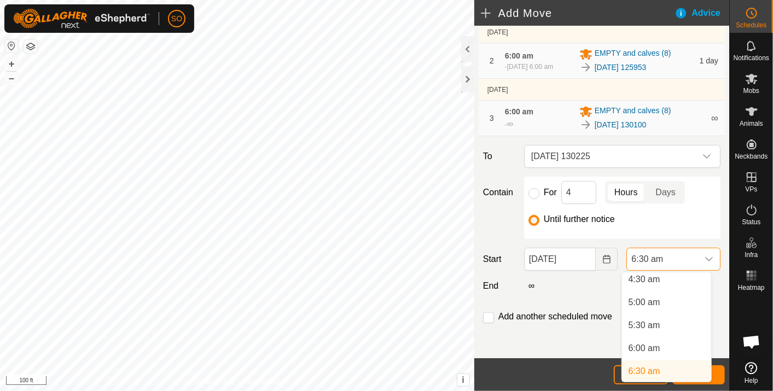
scroll to position [206, 0]
click at [652, 348] on li "6:00 am" at bounding box center [666, 353] width 89 height 22
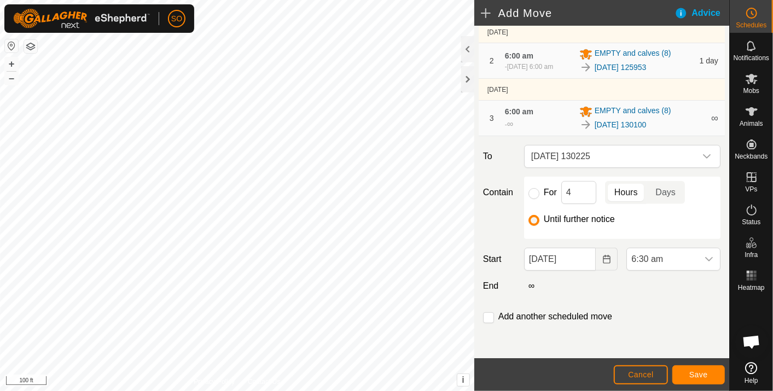
scroll to position [211, 0]
click at [704, 373] on span "Save" at bounding box center [699, 375] width 19 height 9
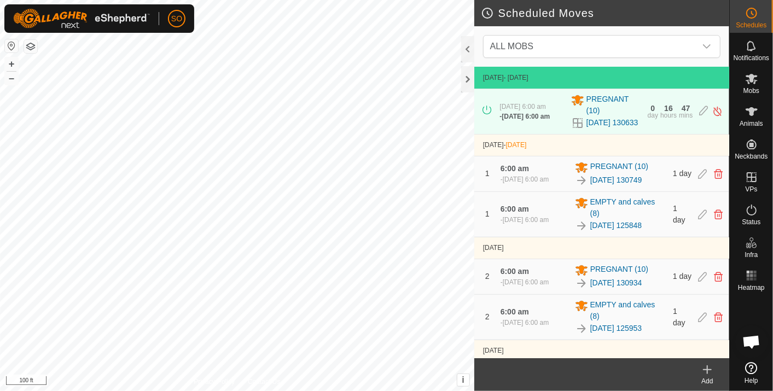
click at [708, 364] on icon at bounding box center [707, 369] width 13 height 13
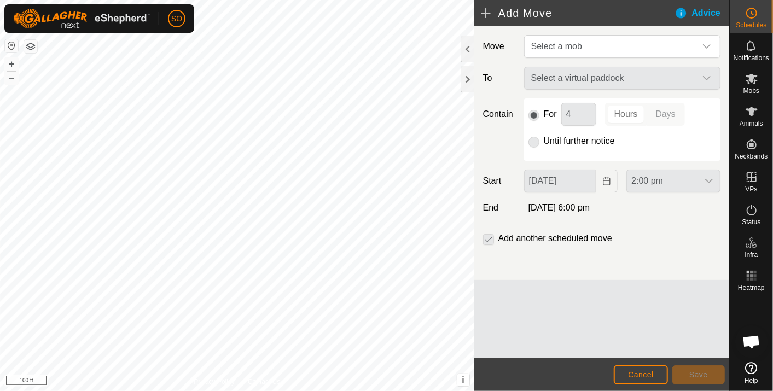
click at [708, 43] on icon "dropdown trigger" at bounding box center [707, 46] width 9 height 9
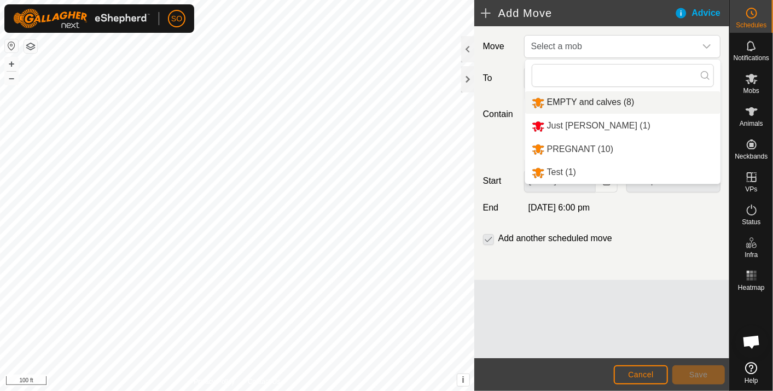
click at [589, 100] on li "EMPTY and calves (8)" at bounding box center [622, 102] width 195 height 22
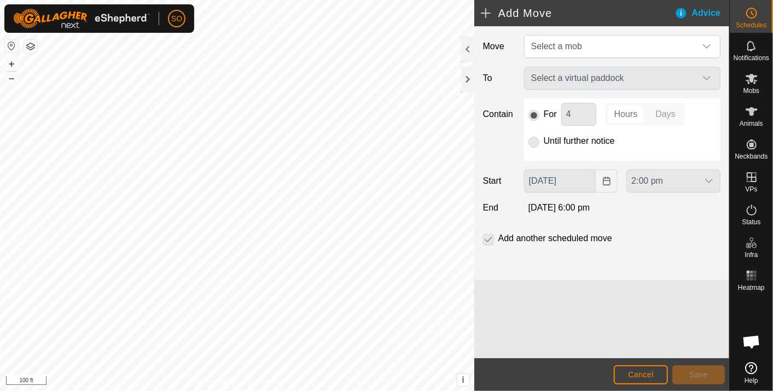
type input "[DATE]"
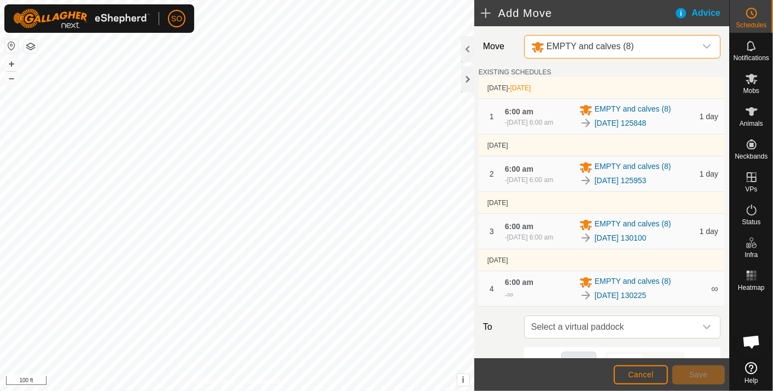
click at [638, 338] on span "Select a virtual paddock" at bounding box center [611, 327] width 169 height 22
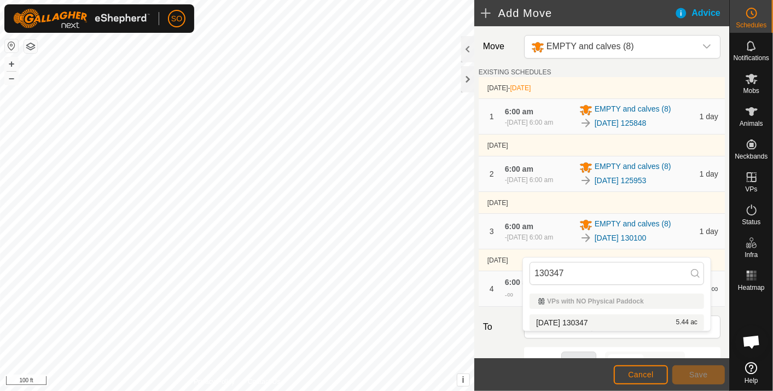
type input "130347"
click at [480, 289] on td "4 6:00 am - ∞ EMPTY and calves [PHONE_NUMBER][DATE] 130225 ∞" at bounding box center [602, 289] width 246 height 36
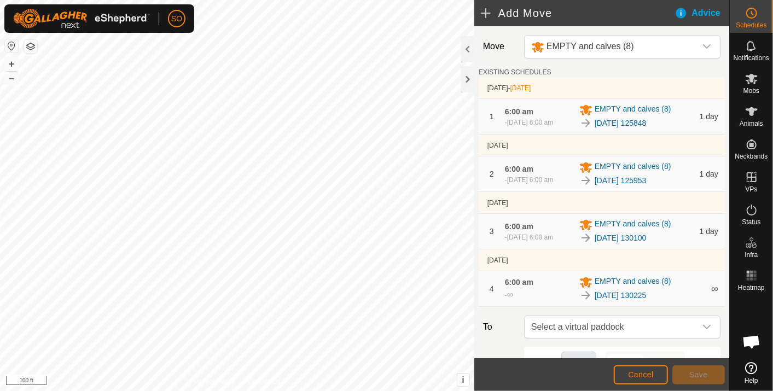
click at [703, 332] on icon "dropdown trigger" at bounding box center [707, 327] width 9 height 9
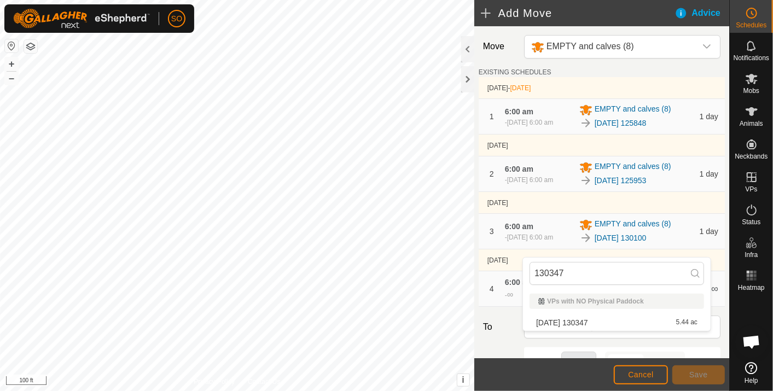
click at [591, 319] on li "[DATE] 130347 5.44 ac" at bounding box center [617, 323] width 175 height 16
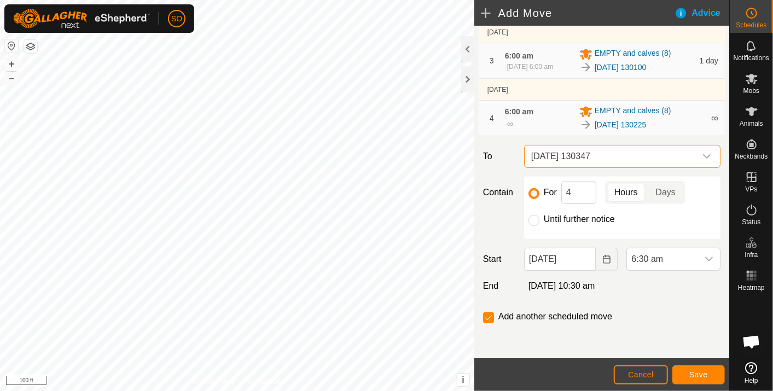
scroll to position [184, 0]
click at [534, 223] on input "Until further notice" at bounding box center [534, 220] width 11 height 11
radio input "true"
checkbox input "false"
click at [603, 259] on icon "Choose Date" at bounding box center [606, 259] width 7 height 9
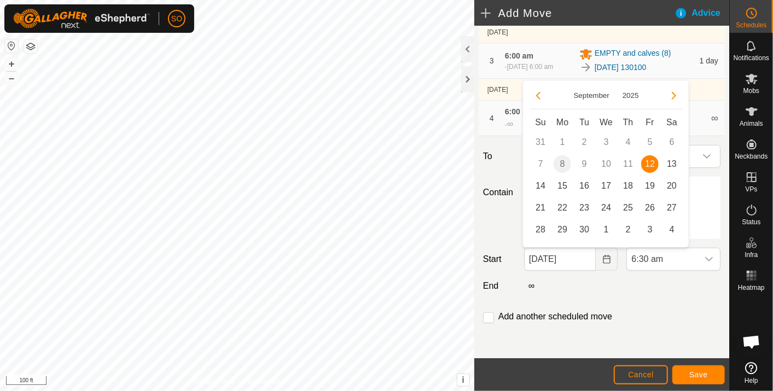
click at [670, 159] on span "13" at bounding box center [672, 164] width 18 height 18
type input "[DATE]"
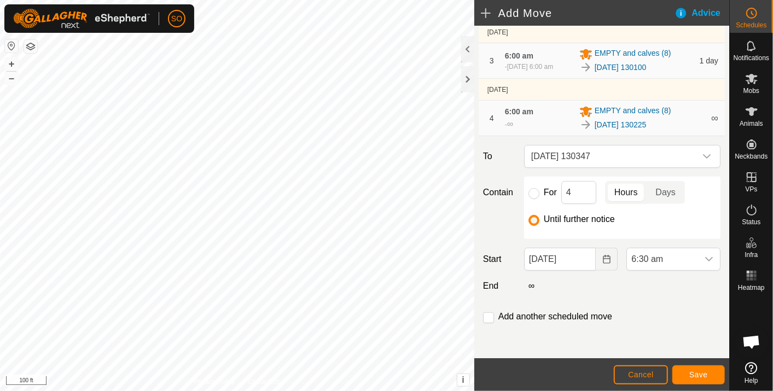
click at [705, 259] on icon "dropdown trigger" at bounding box center [709, 259] width 9 height 9
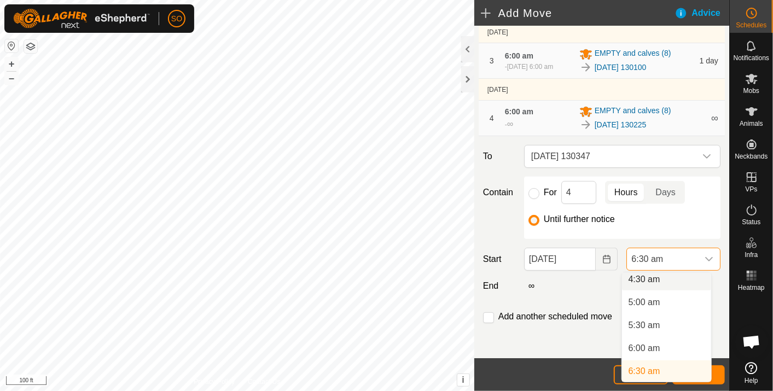
scroll to position [206, 0]
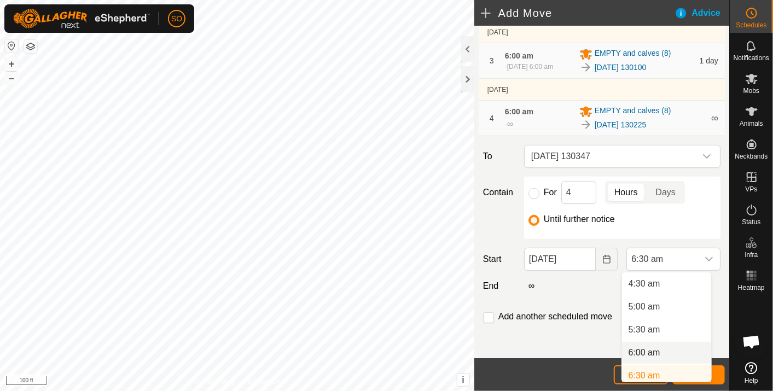
click at [649, 350] on li "6:00 am" at bounding box center [666, 353] width 89 height 22
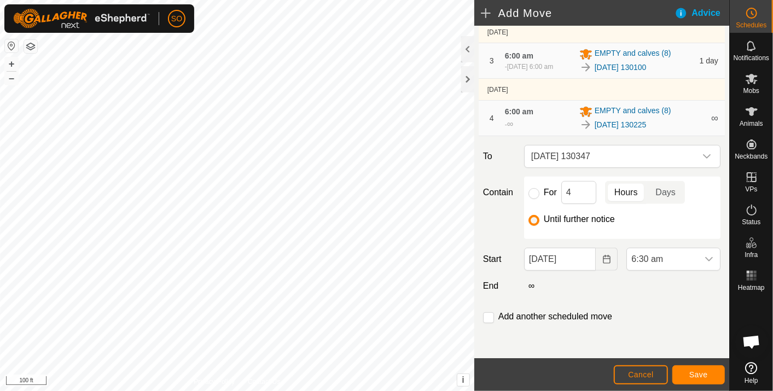
scroll to position [211, 0]
click at [701, 377] on span "Save" at bounding box center [699, 375] width 19 height 9
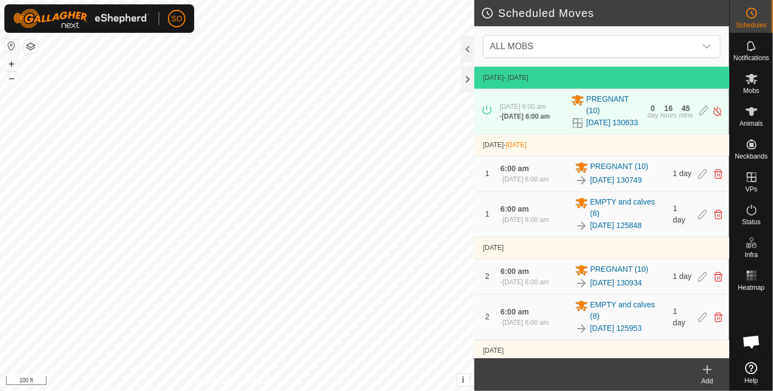
click at [707, 364] on icon at bounding box center [707, 369] width 13 height 13
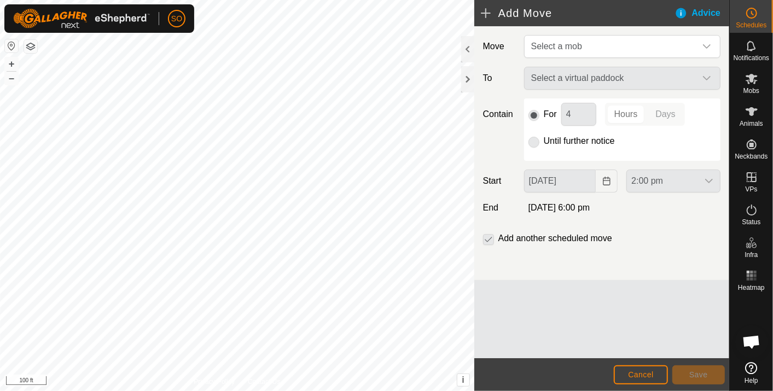
click at [710, 44] on icon "dropdown trigger" at bounding box center [707, 46] width 9 height 9
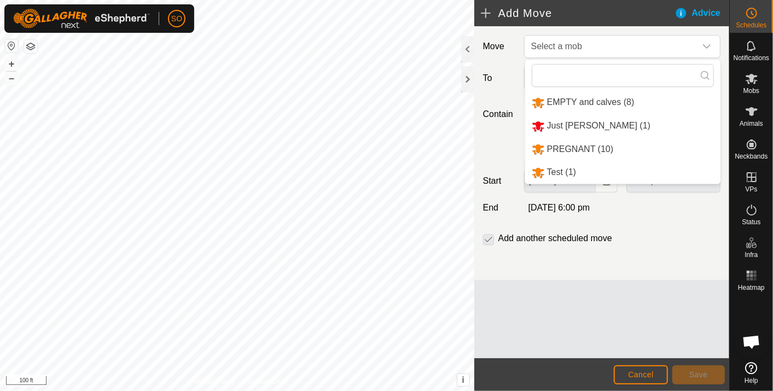
click at [602, 99] on li "EMPTY and calves (8)" at bounding box center [622, 102] width 195 height 22
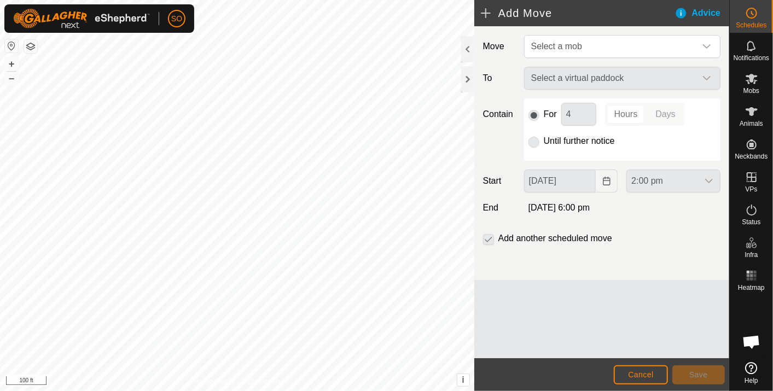
type input "[DATE]"
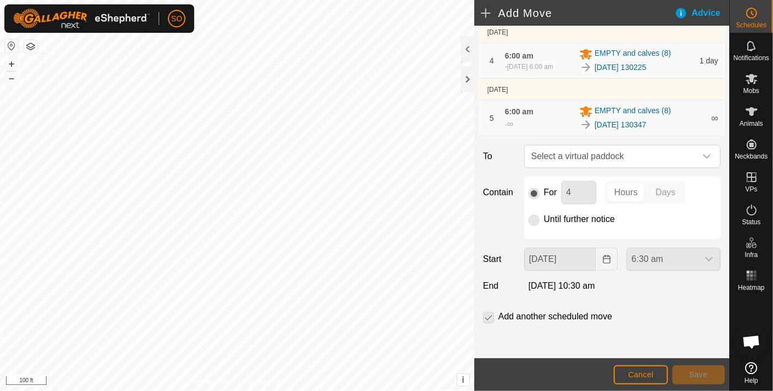
scroll to position [246, 0]
click at [703, 153] on icon "dropdown trigger" at bounding box center [707, 156] width 9 height 9
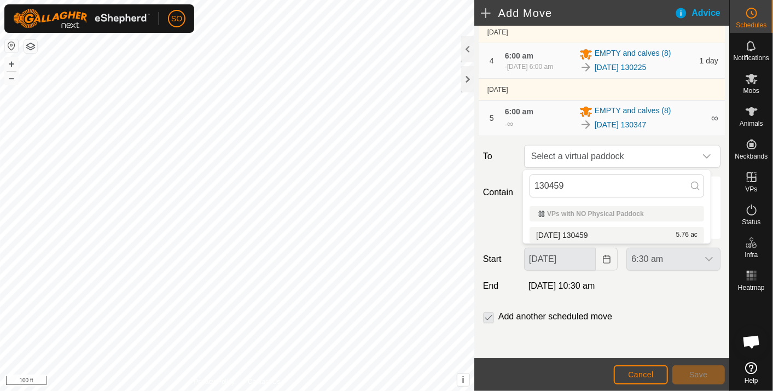
type input "130459"
click at [583, 231] on li "[DATE] 130459 5.76 ac" at bounding box center [617, 235] width 175 height 16
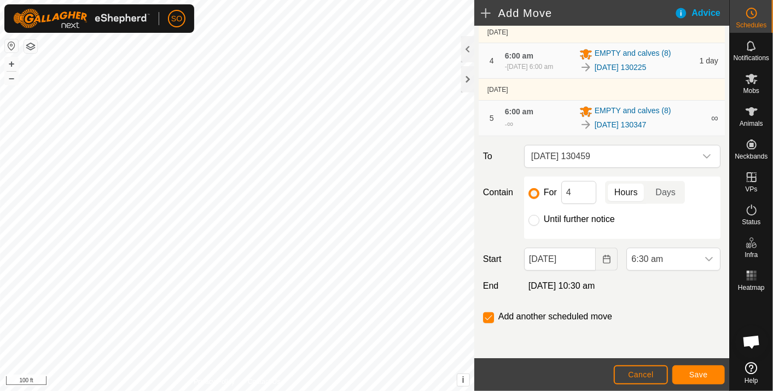
click at [535, 221] on input "Until further notice" at bounding box center [534, 220] width 11 height 11
radio input "true"
checkbox input "false"
click at [603, 256] on icon "Choose Date" at bounding box center [606, 259] width 7 height 9
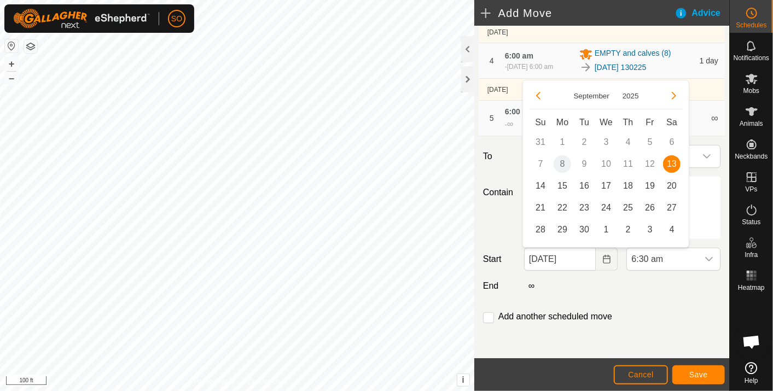
click at [543, 184] on span "14" at bounding box center [541, 186] width 18 height 18
type input "[DATE]"
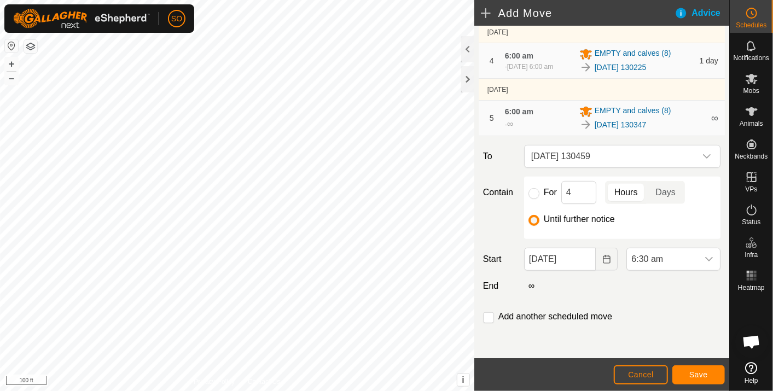
click at [705, 256] on icon "dropdown trigger" at bounding box center [709, 259] width 9 height 9
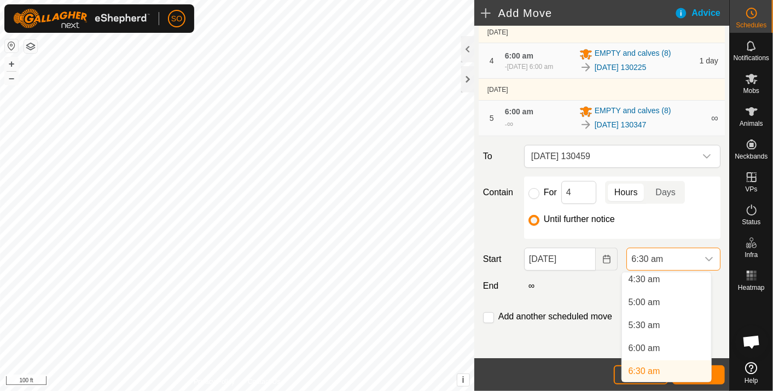
scroll to position [206, 0]
click at [655, 349] on li "6:00 am" at bounding box center [666, 353] width 89 height 22
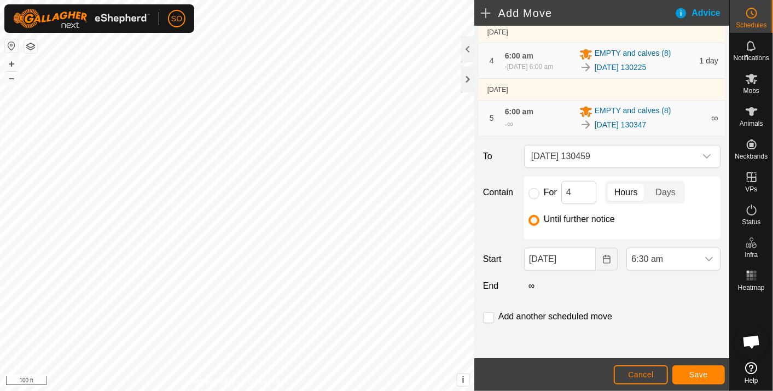
scroll to position [211, 0]
click at [701, 374] on span "Save" at bounding box center [699, 375] width 19 height 9
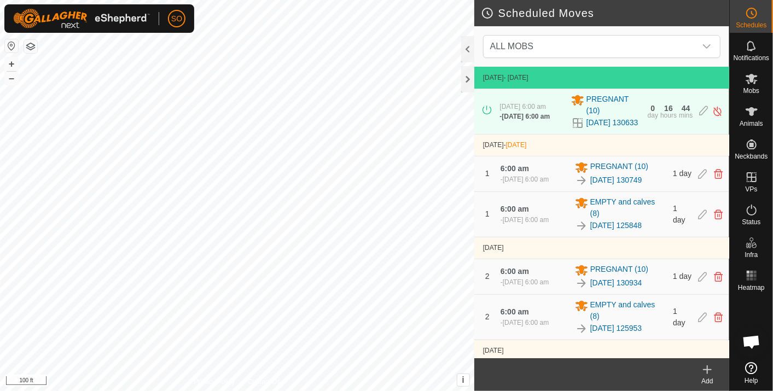
click at [708, 365] on icon at bounding box center [707, 369] width 13 height 13
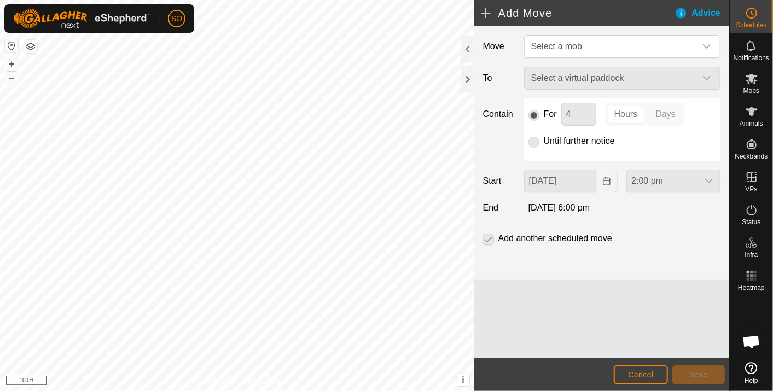
click at [711, 42] on icon "dropdown trigger" at bounding box center [707, 46] width 9 height 9
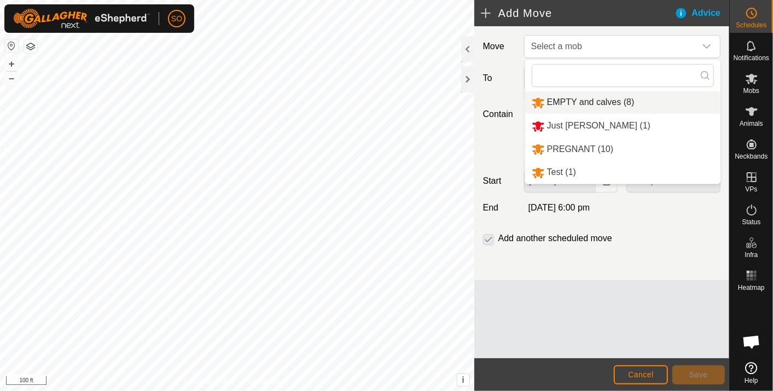
click at [606, 99] on li "EMPTY and calves (8)" at bounding box center [622, 102] width 195 height 22
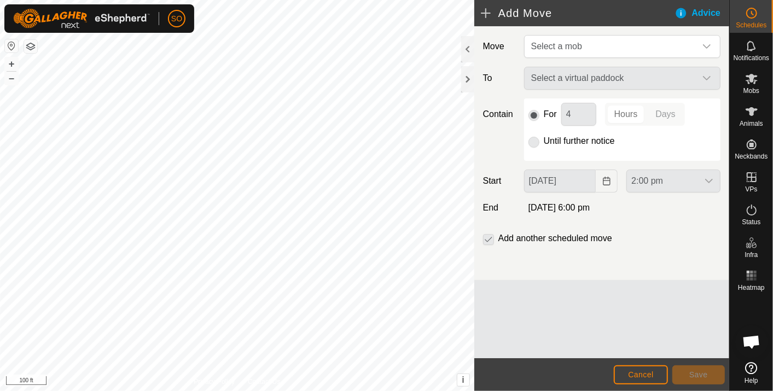
type input "[DATE]"
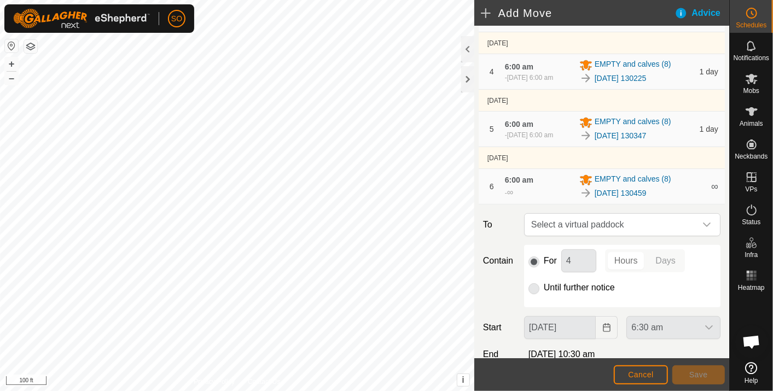
scroll to position [243, 0]
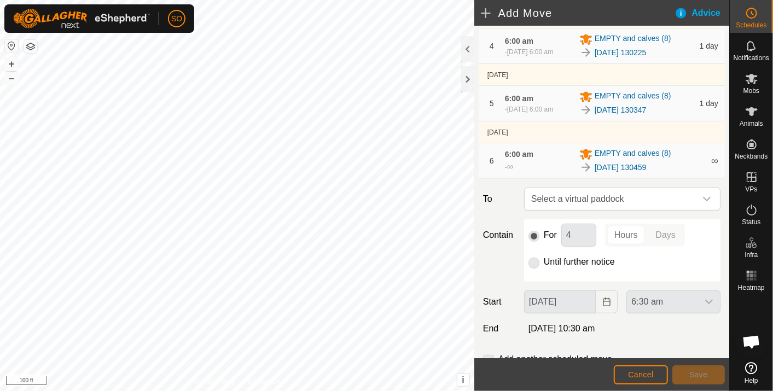
click at [703, 204] on icon "dropdown trigger" at bounding box center [707, 199] width 9 height 9
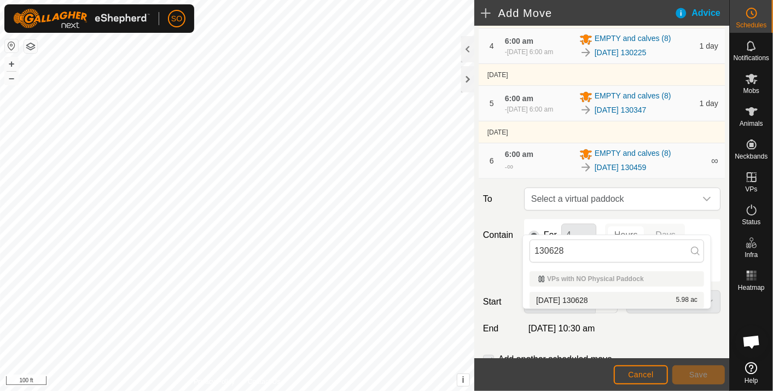
type input "130628"
click at [584, 297] on li "[DATE] 130628 5.98 ac" at bounding box center [617, 300] width 175 height 16
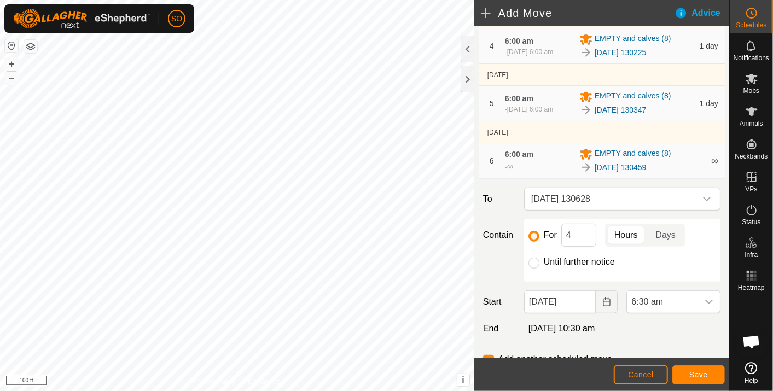
click at [533, 269] on input "Until further notice" at bounding box center [534, 263] width 11 height 11
radio input "true"
checkbox input "false"
click at [603, 307] on icon "Choose Date" at bounding box center [606, 302] width 7 height 9
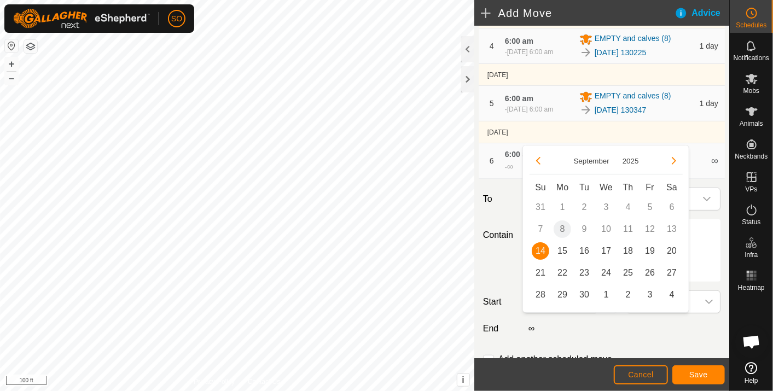
click at [562, 247] on span "15" at bounding box center [563, 251] width 18 height 18
type input "[DATE]"
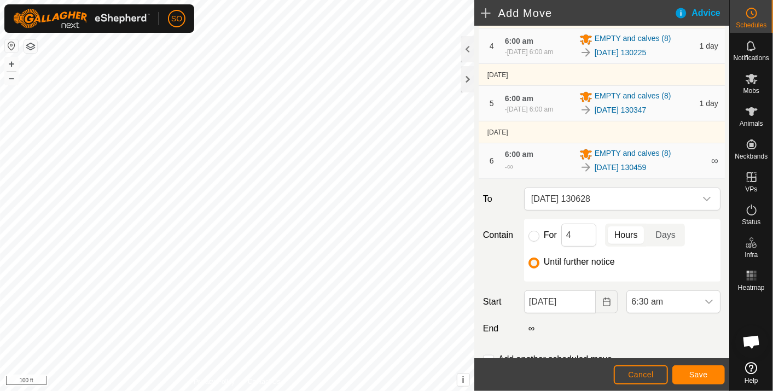
click at [705, 307] on icon "dropdown trigger" at bounding box center [709, 302] width 9 height 9
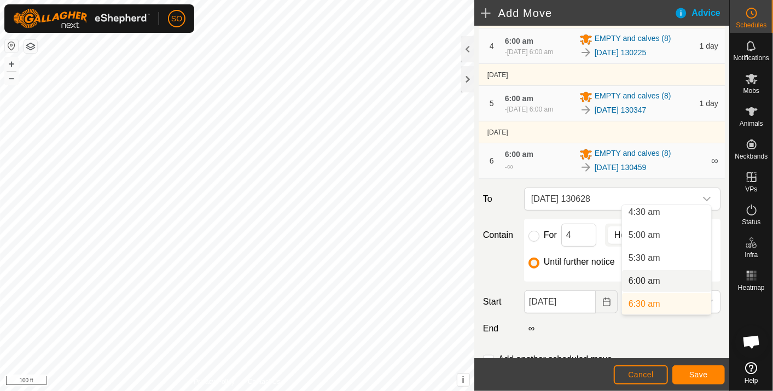
click at [649, 279] on li "6:00 am" at bounding box center [666, 281] width 89 height 22
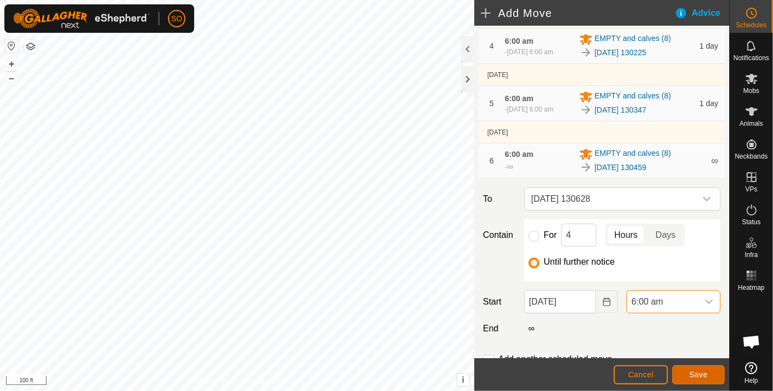
click at [701, 369] on button "Save" at bounding box center [699, 375] width 53 height 19
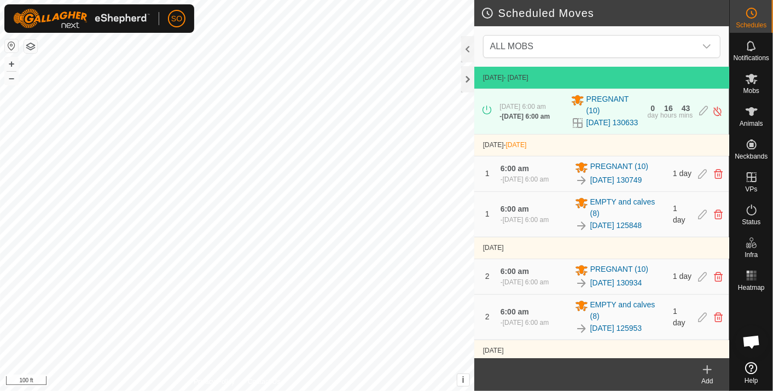
click at [712, 368] on icon at bounding box center [707, 369] width 13 height 13
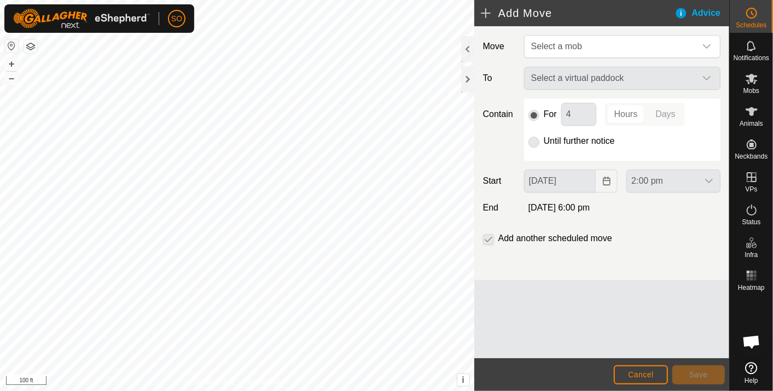
click at [709, 45] on icon "dropdown trigger" at bounding box center [707, 46] width 9 height 9
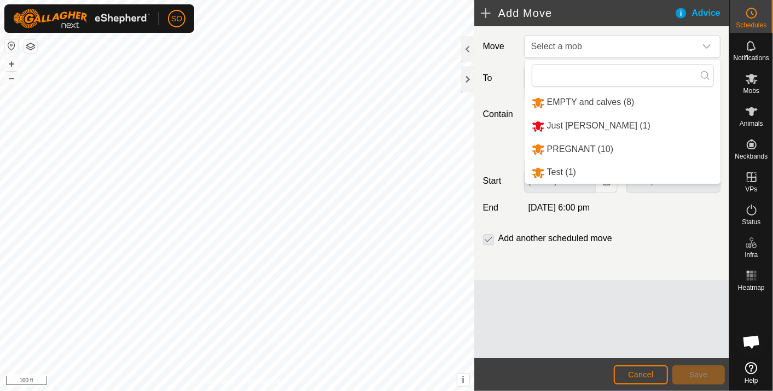
click at [603, 100] on li "EMPTY and calves (8)" at bounding box center [622, 102] width 195 height 22
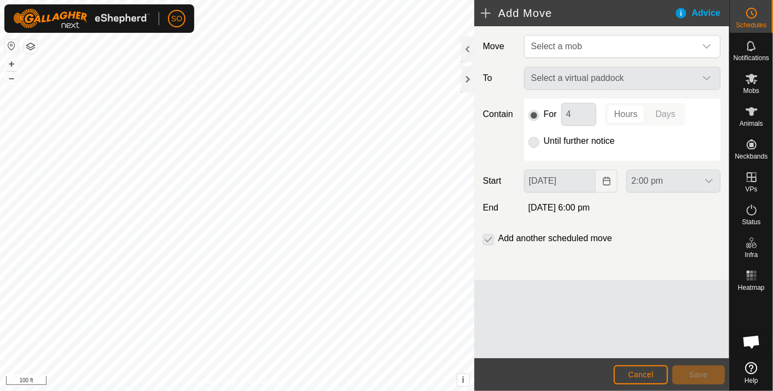
type input "[DATE]"
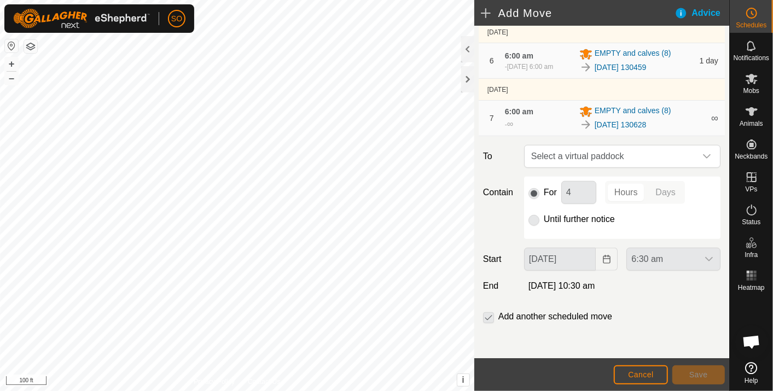
scroll to position [371, 0]
click at [698, 153] on div "dropdown trigger" at bounding box center [707, 157] width 22 height 22
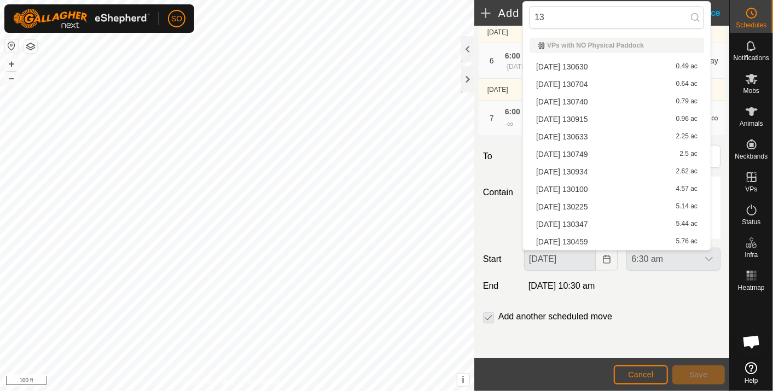
type input "1"
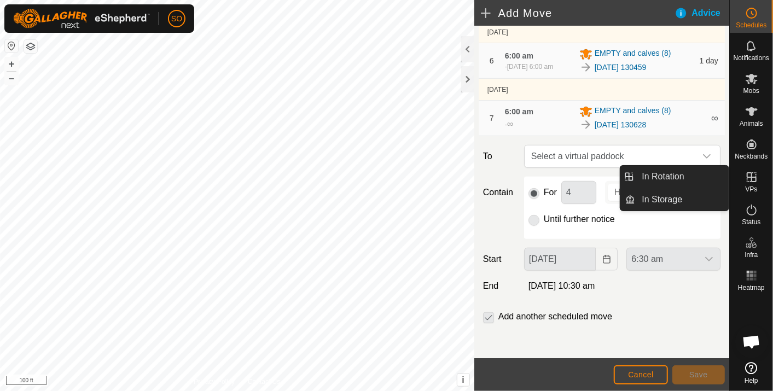
click at [745, 171] on icon at bounding box center [751, 177] width 13 height 13
click at [675, 172] on link "In Rotation" at bounding box center [683, 177] width 94 height 22
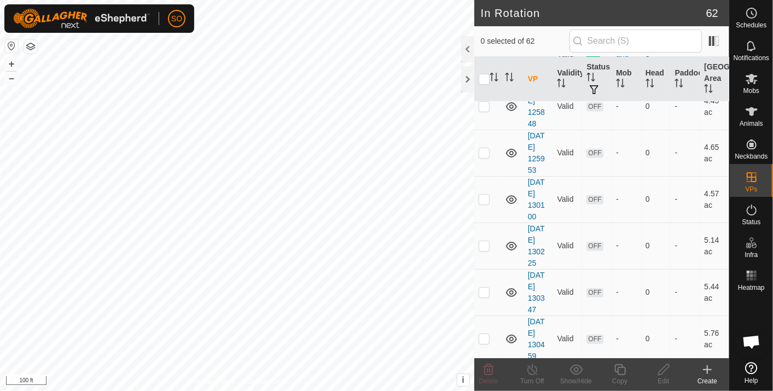
scroll to position [2652, 0]
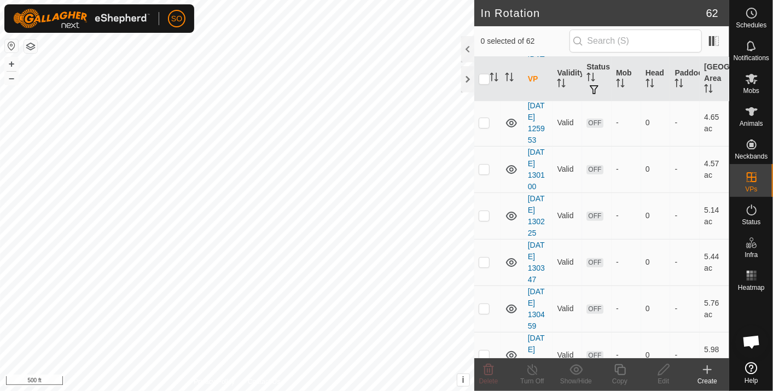
click at [710, 366] on icon at bounding box center [707, 369] width 13 height 13
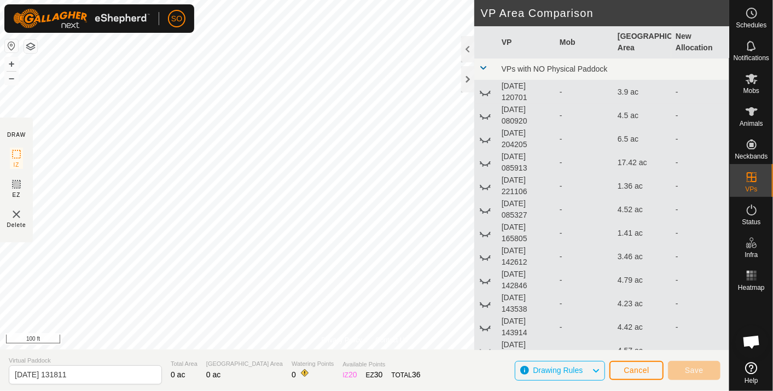
click at [128, 0] on html "SO Schedules Notifications Mobs Animals Neckbands VPs Status Infra Heatmap Help…" at bounding box center [386, 195] width 773 height 391
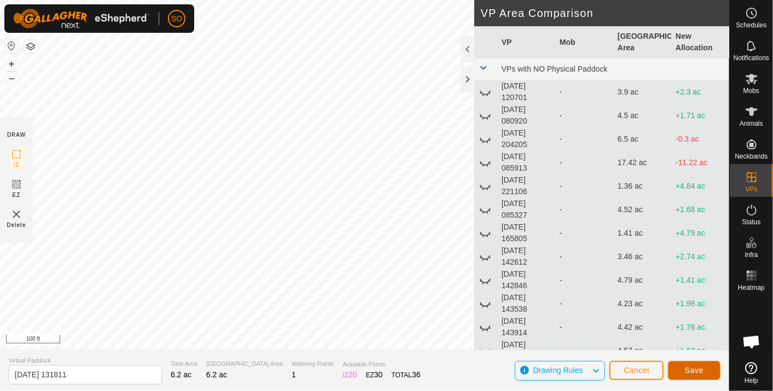
click at [698, 366] on span "Save" at bounding box center [694, 370] width 19 height 9
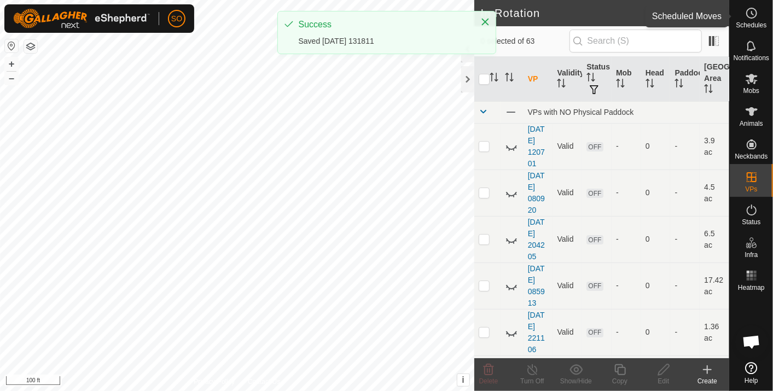
click at [752, 4] on es-schedule-vp-svg-icon at bounding box center [752, 13] width 20 height 18
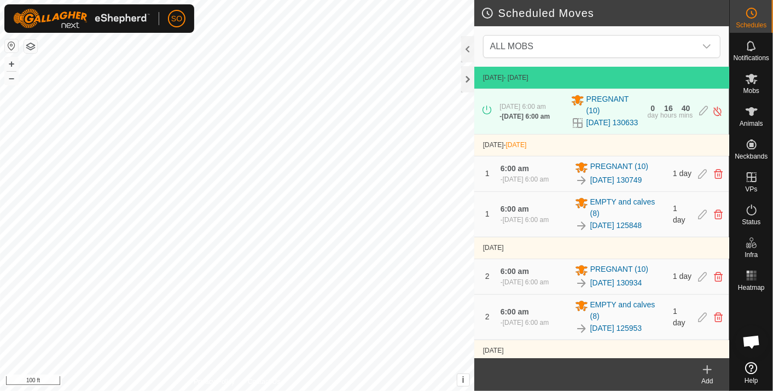
click at [710, 45] on icon "dropdown trigger" at bounding box center [707, 46] width 8 height 4
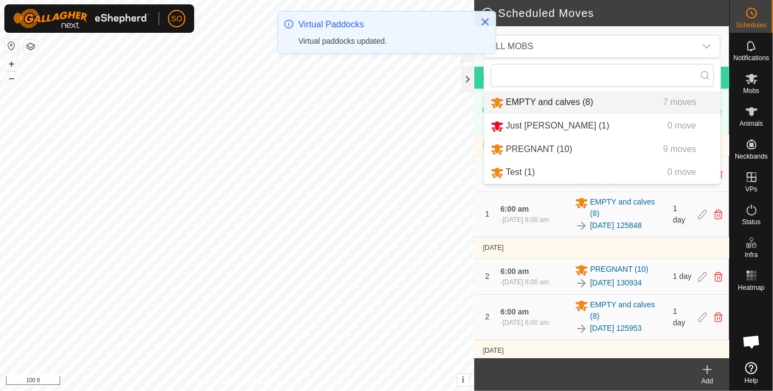
click at [541, 97] on li "EMPTY and calves (8) 7 moves" at bounding box center [602, 102] width 236 height 22
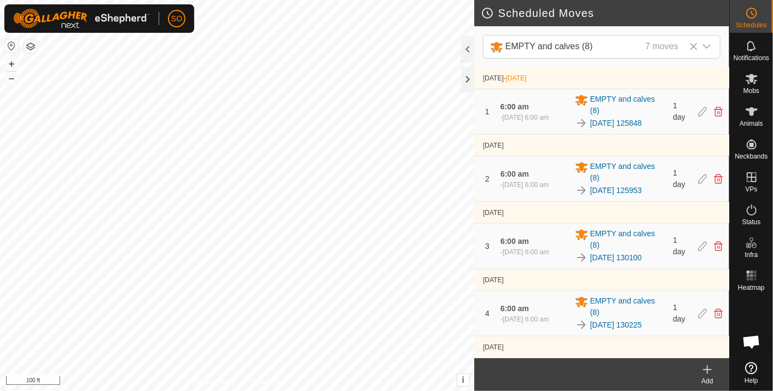
click at [709, 366] on icon at bounding box center [707, 369] width 13 height 13
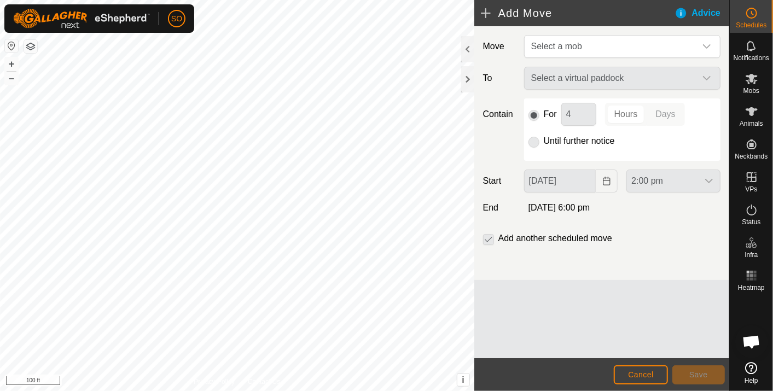
click at [710, 48] on icon "dropdown trigger" at bounding box center [707, 46] width 9 height 9
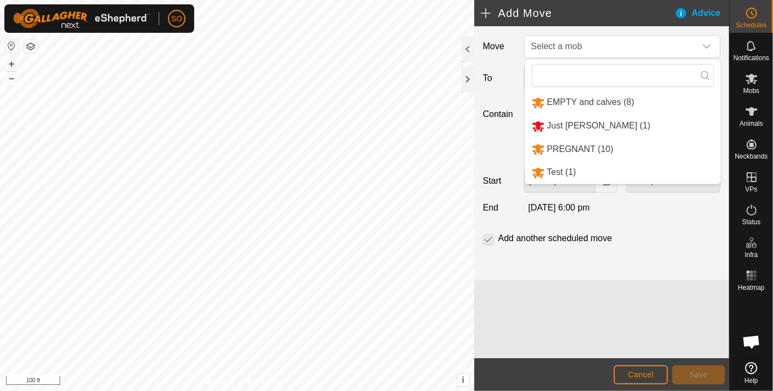
click at [592, 99] on li "EMPTY and calves (8)" at bounding box center [622, 102] width 195 height 22
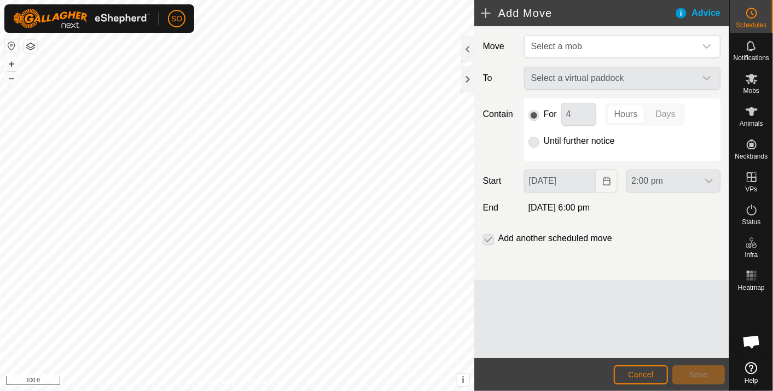
type input "[DATE]"
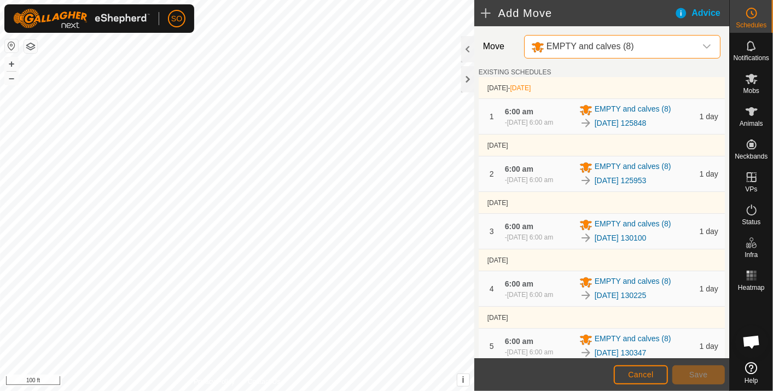
scroll to position [371, 0]
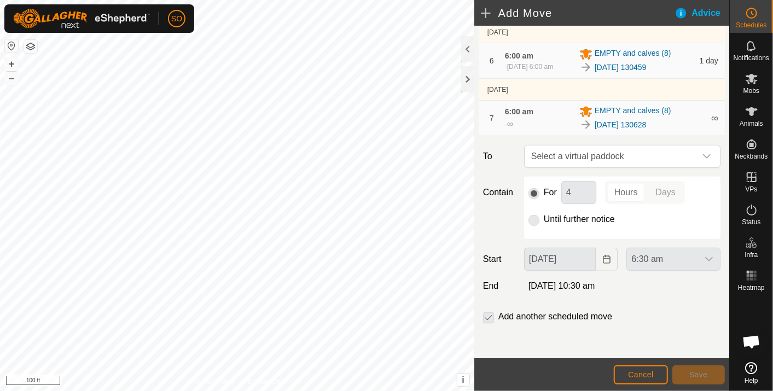
click at [703, 157] on icon "dropdown trigger" at bounding box center [707, 156] width 9 height 9
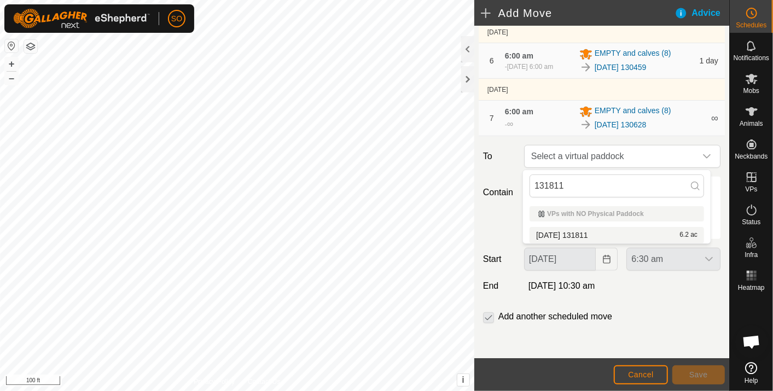
type input "131811"
click at [579, 230] on li "[DATE] 131811 6.2 ac" at bounding box center [617, 235] width 175 height 16
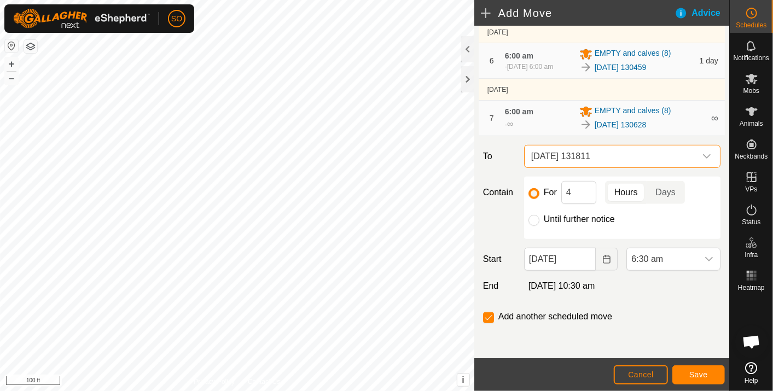
click at [603, 261] on icon "Choose Date" at bounding box center [607, 259] width 9 height 9
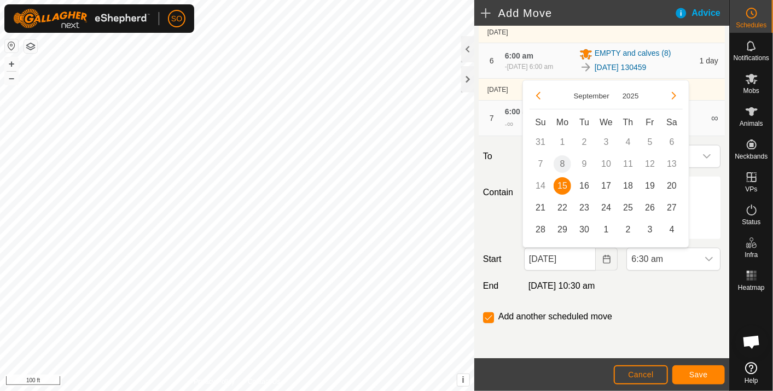
click at [585, 184] on span "16" at bounding box center [585, 186] width 18 height 18
type input "[DATE]"
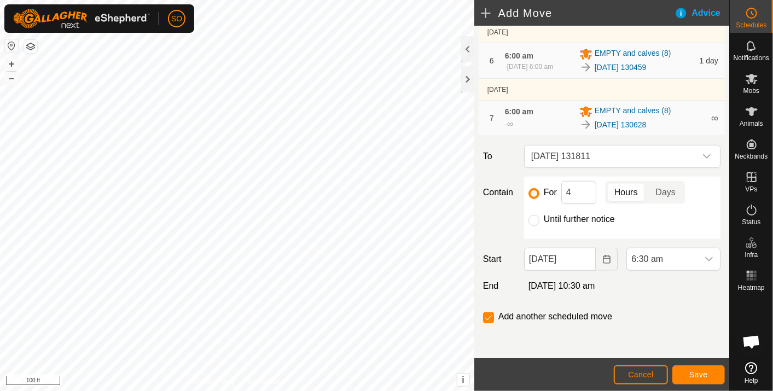
click at [535, 221] on input "Until further notice" at bounding box center [534, 220] width 11 height 11
radio input "true"
checkbox input "false"
click at [705, 258] on icon "dropdown trigger" at bounding box center [709, 259] width 9 height 9
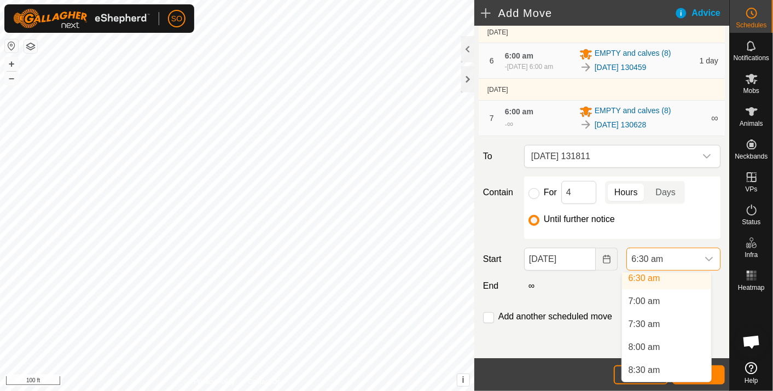
scroll to position [251, 0]
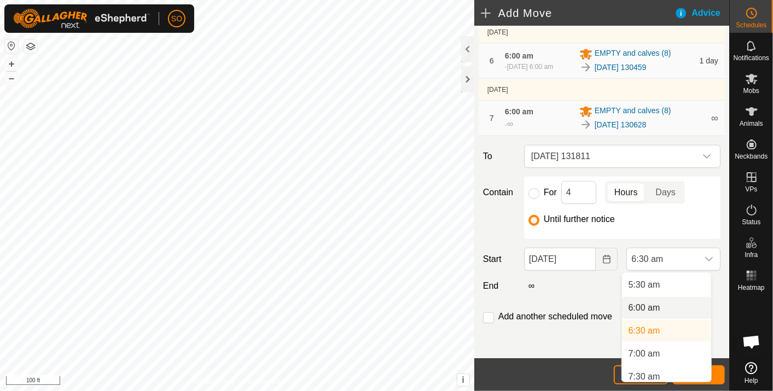
click at [643, 305] on li "6:00 am" at bounding box center [666, 308] width 89 height 22
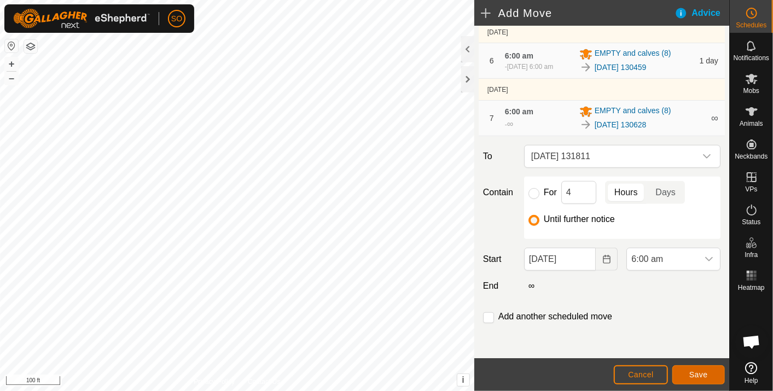
click at [703, 372] on span "Save" at bounding box center [699, 375] width 19 height 9
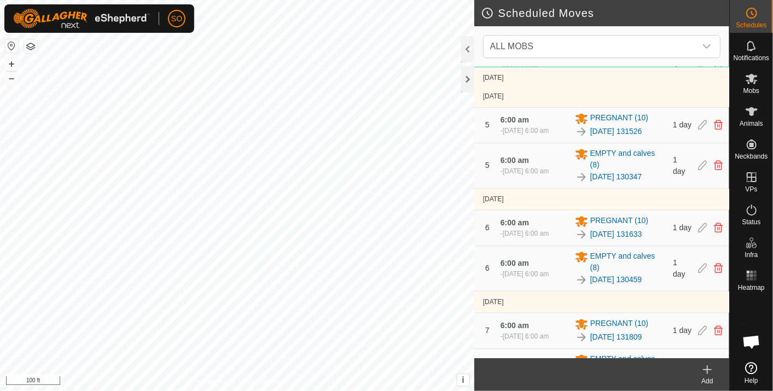
scroll to position [630, 0]
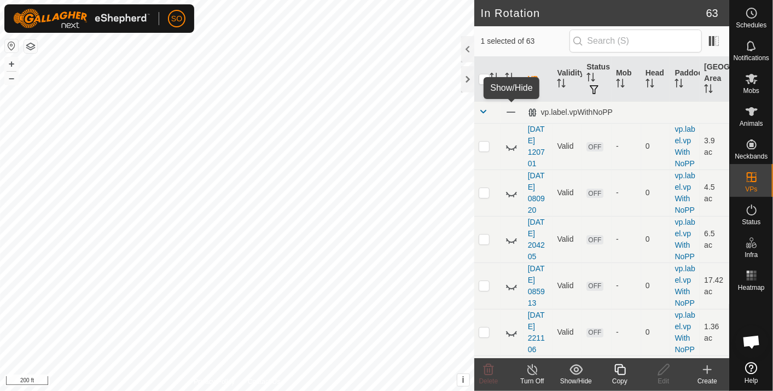
click at [516, 112] on span at bounding box center [511, 112] width 12 height 12
click at [508, 109] on icon at bounding box center [511, 112] width 13 height 13
checkbox input "false"
checkbox input "true"
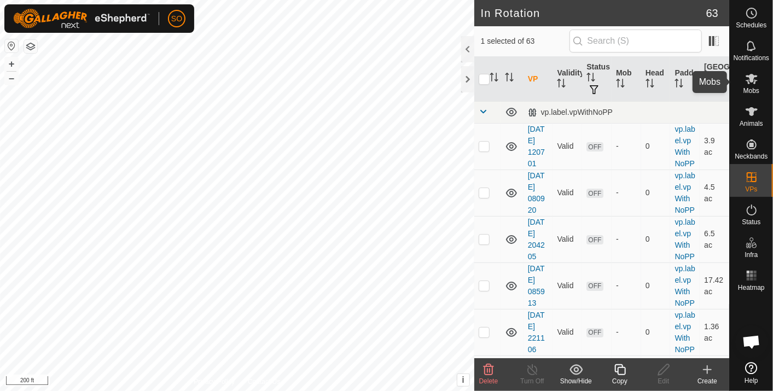
click at [750, 75] on icon at bounding box center [752, 79] width 12 height 10
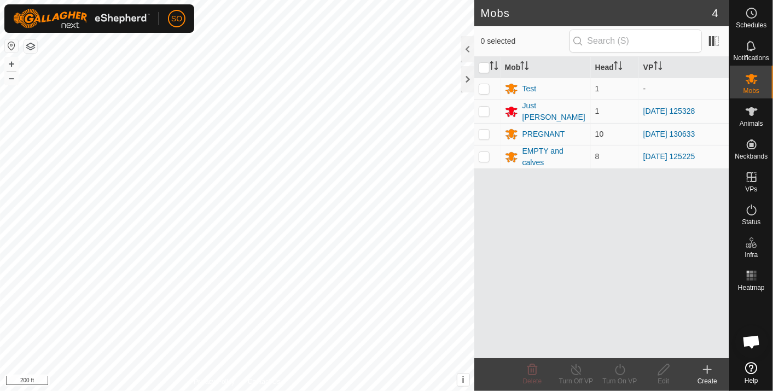
click at [482, 130] on p-checkbox at bounding box center [484, 134] width 11 height 9
checkbox input "true"
click at [622, 370] on icon at bounding box center [621, 369] width 14 height 13
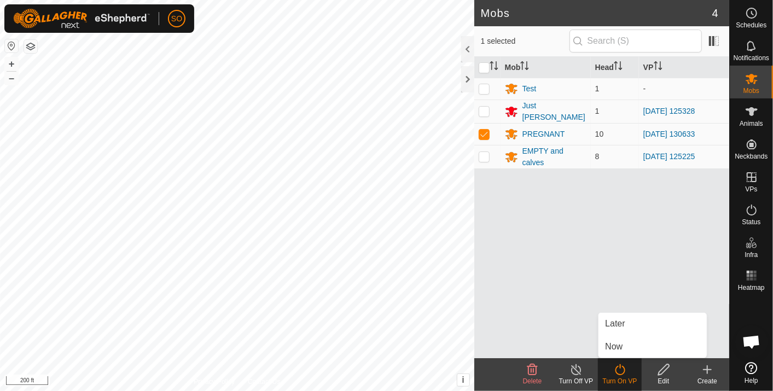
click at [617, 343] on link "Now" at bounding box center [653, 347] width 108 height 22
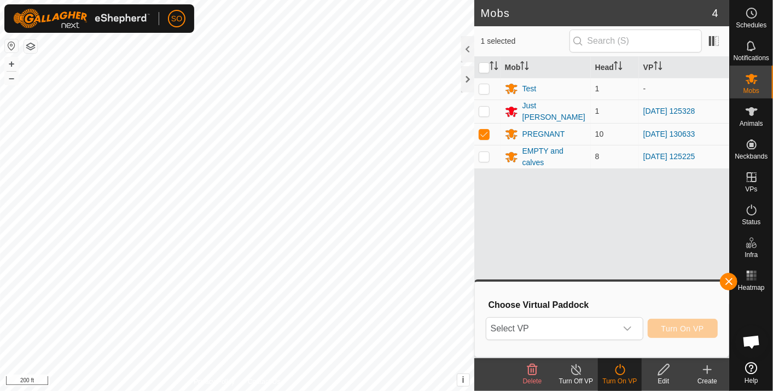
click at [630, 328] on icon "dropdown trigger" at bounding box center [627, 329] width 9 height 9
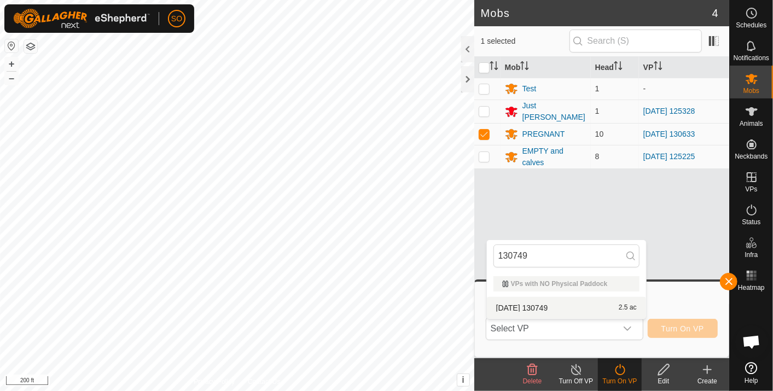
type input "130749"
click at [550, 303] on li "[DATE] 130749 2.5 ac" at bounding box center [566, 308] width 159 height 22
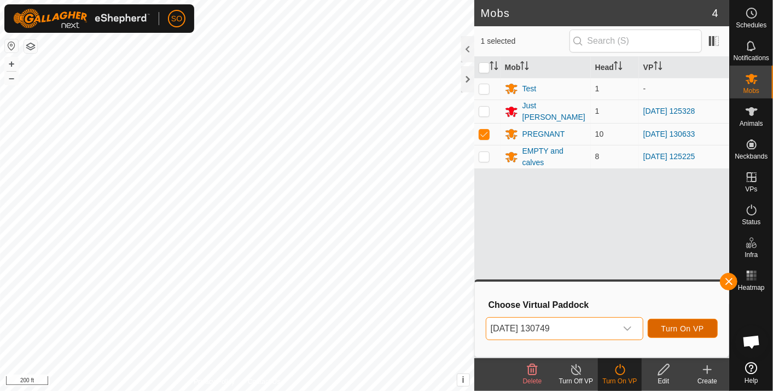
click at [683, 327] on span "Turn On VP" at bounding box center [683, 329] width 43 height 9
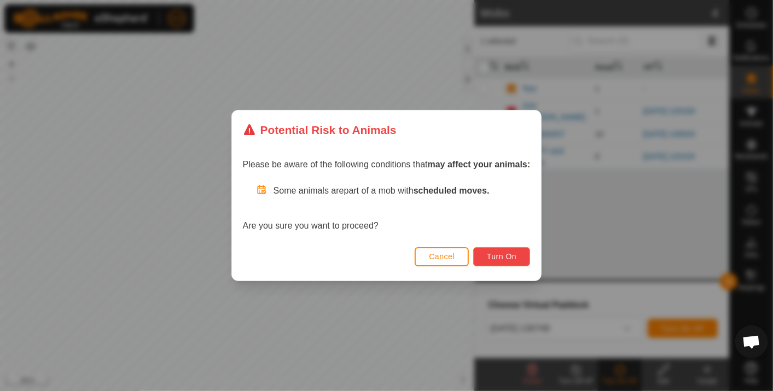
click at [507, 253] on span "Turn On" at bounding box center [502, 256] width 30 height 9
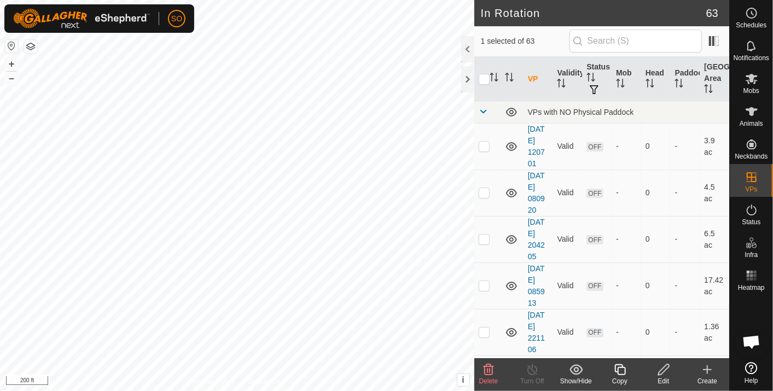
checkbox input "false"
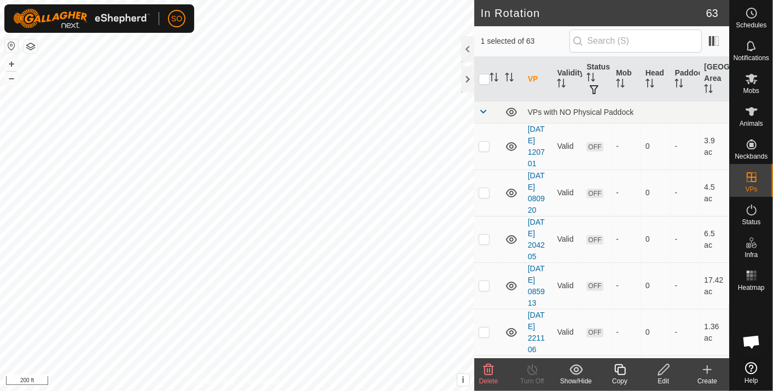
checkbox input "false"
checkbox input "true"
click at [708, 368] on icon at bounding box center [707, 369] width 13 height 13
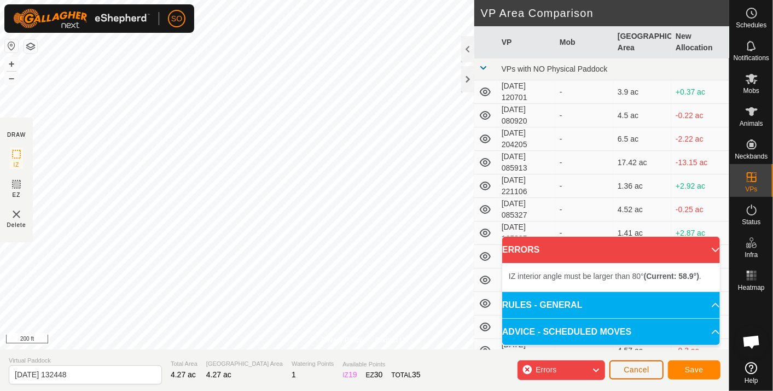
click at [635, 366] on span "Cancel" at bounding box center [637, 370] width 26 height 9
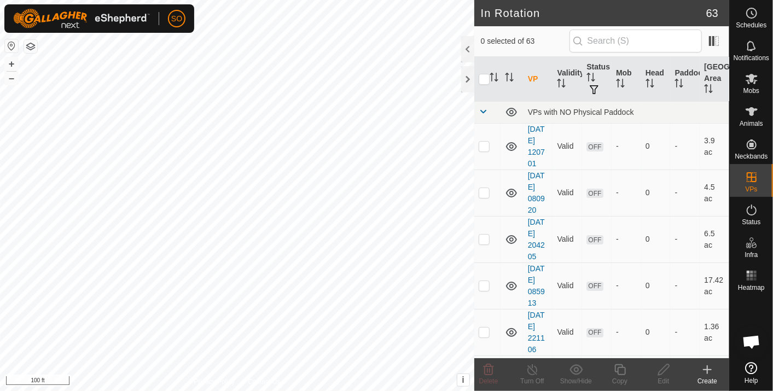
click at [707, 367] on icon at bounding box center [707, 369] width 13 height 13
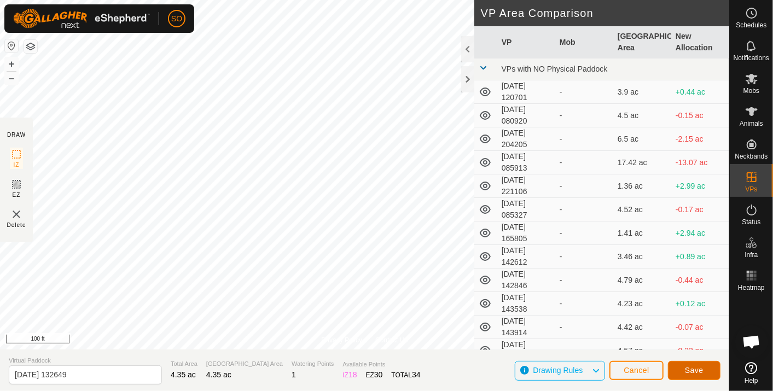
click at [702, 372] on span "Save" at bounding box center [694, 370] width 19 height 9
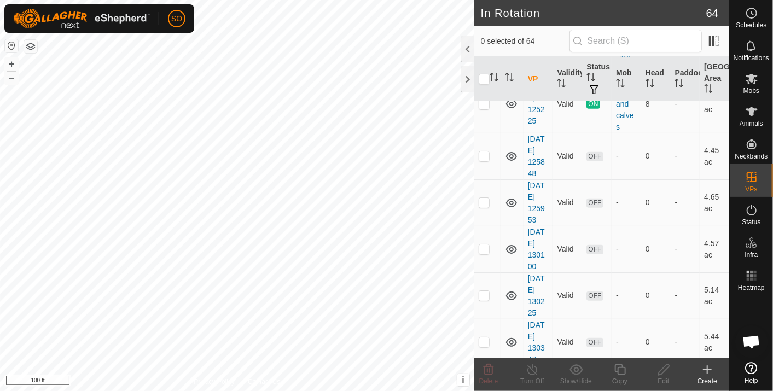
scroll to position [2745, 0]
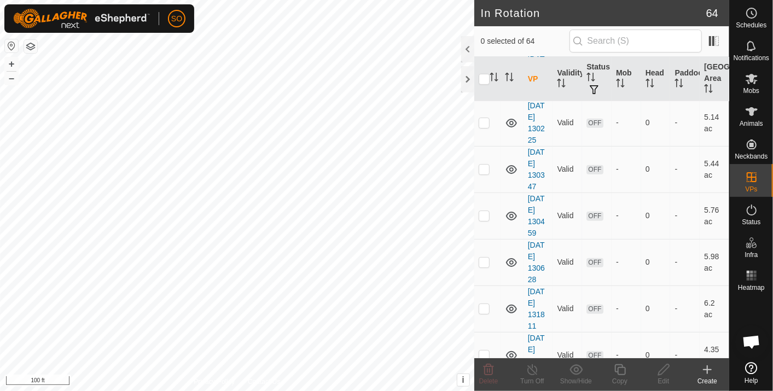
click at [486, 351] on p-checkbox at bounding box center [484, 355] width 11 height 9
checkbox input "true"
click at [663, 368] on icon at bounding box center [663, 370] width 11 height 11
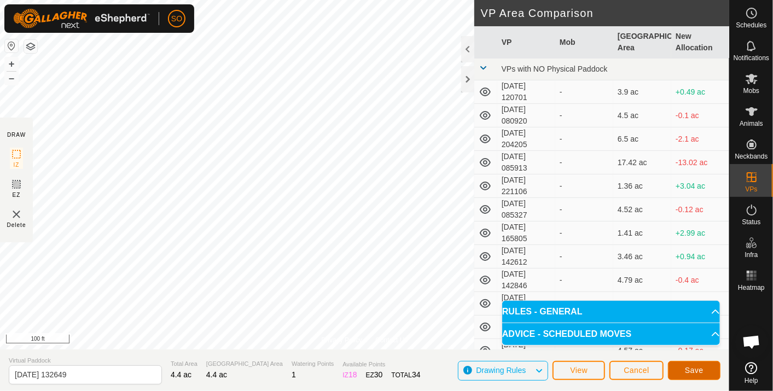
click at [698, 367] on span "Save" at bounding box center [694, 370] width 19 height 9
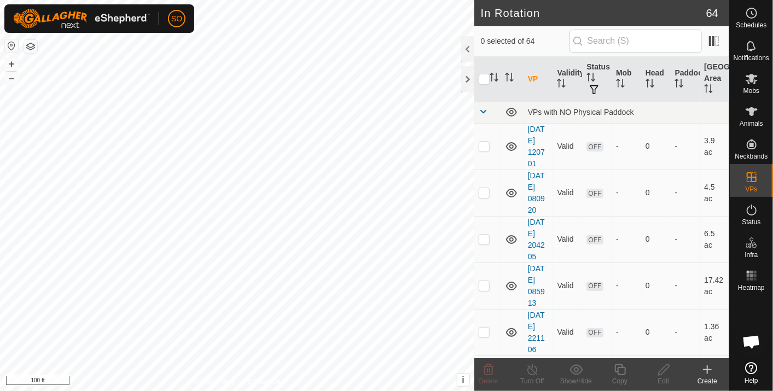
click at [708, 369] on icon at bounding box center [707, 369] width 13 height 13
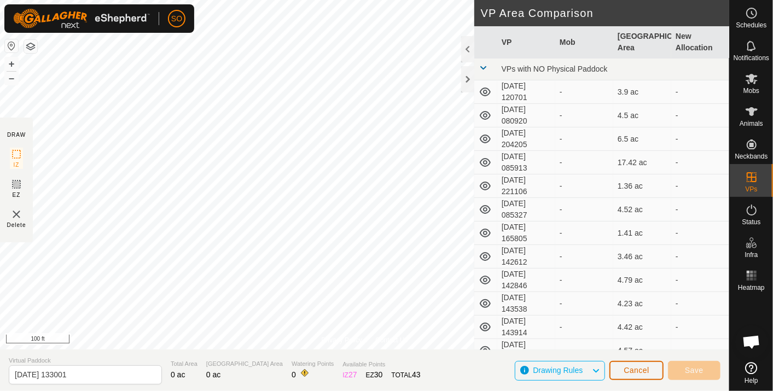
click at [646, 367] on span "Cancel" at bounding box center [637, 370] width 26 height 9
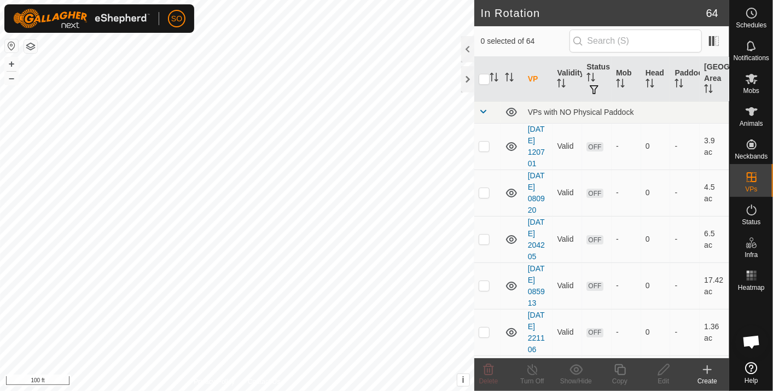
click at [710, 367] on icon at bounding box center [707, 369] width 13 height 13
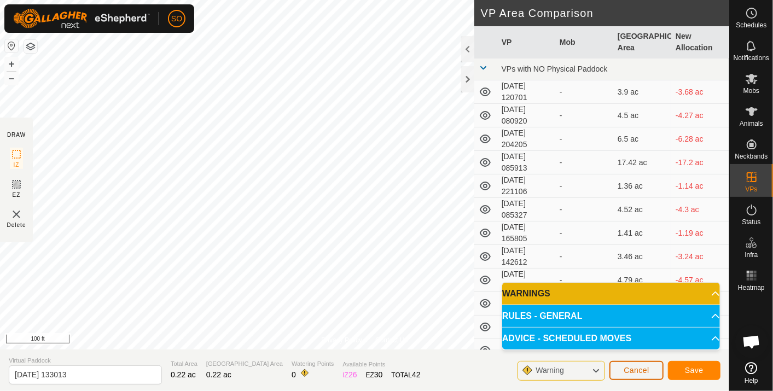
click at [638, 365] on button "Cancel" at bounding box center [637, 370] width 54 height 19
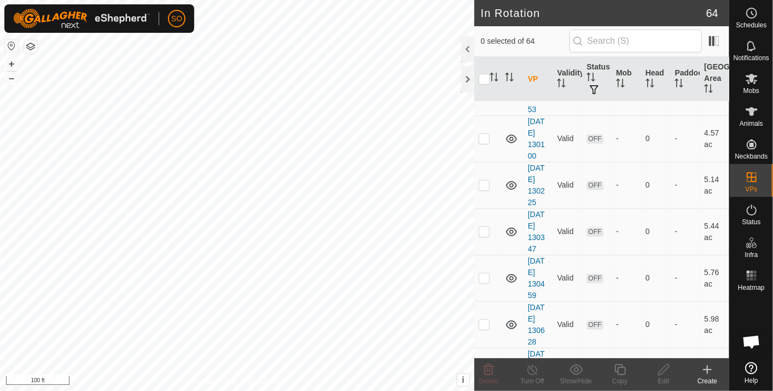
scroll to position [2745, 0]
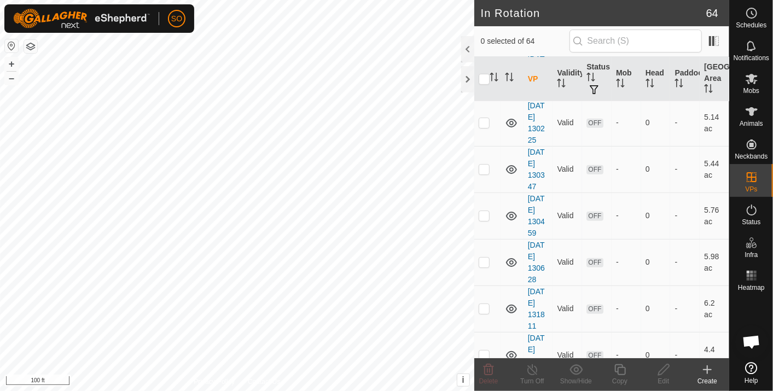
click at [482, 351] on p-checkbox at bounding box center [484, 355] width 11 height 9
checkbox input "true"
click at [664, 368] on icon at bounding box center [664, 369] width 14 height 13
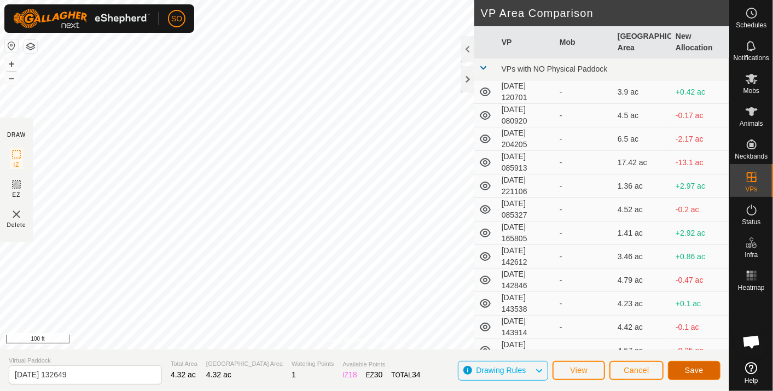
click at [687, 369] on span "Save" at bounding box center [694, 370] width 19 height 9
